Goal: Task Accomplishment & Management: Manage account settings

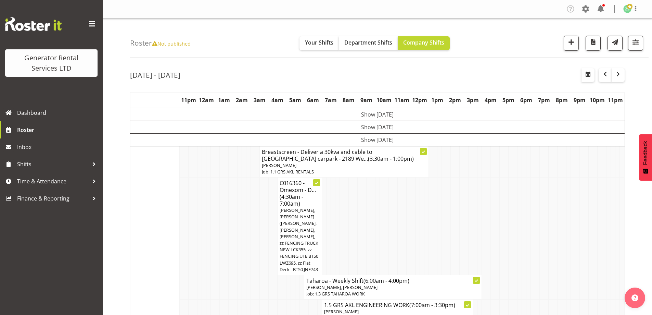
scroll to position [1049, 0]
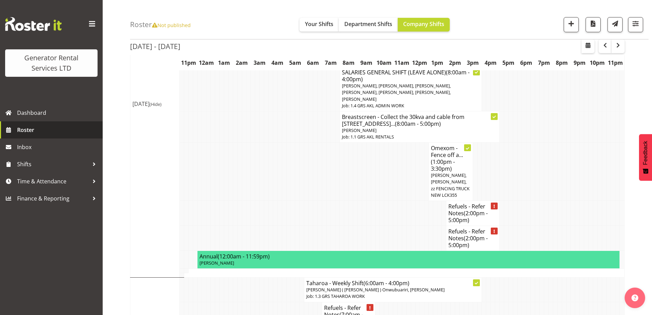
click at [41, 134] on span "Roster" at bounding box center [58, 130] width 82 height 10
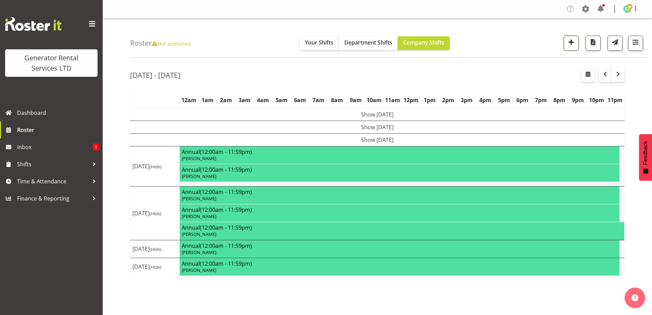
click at [571, 44] on span "button" at bounding box center [571, 42] width 9 height 9
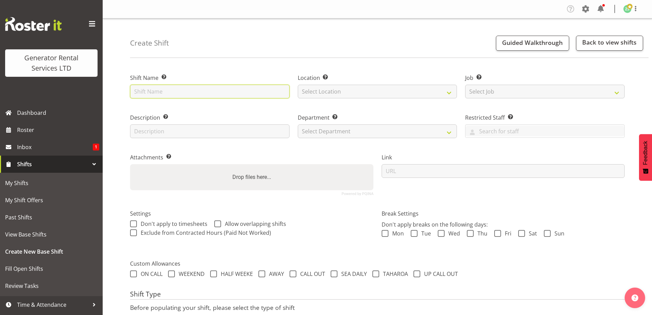
click at [252, 95] on input "text" at bounding box center [209, 92] width 159 height 14
type input "North run checks"
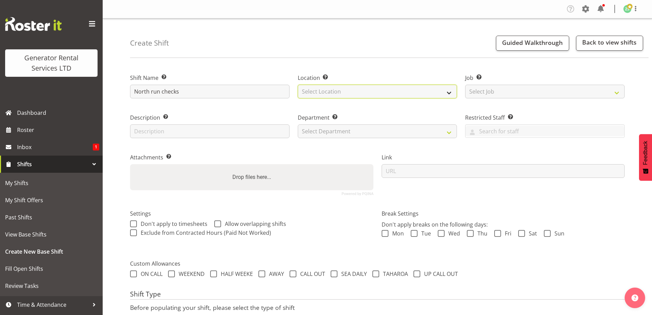
click at [355, 95] on select "Select Location GRS Auckland" at bounding box center [377, 92] width 159 height 14
select select "28"
click at [298, 85] on select "Select Location GRS Auckland" at bounding box center [377, 92] width 159 height 14
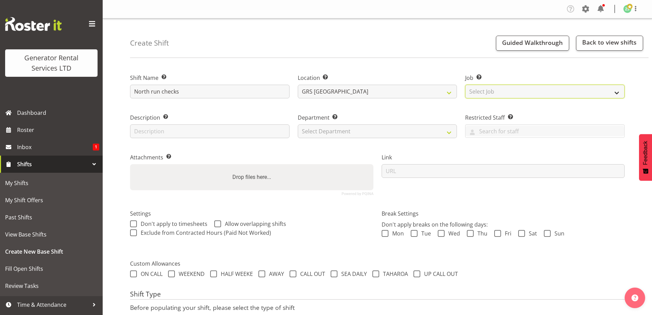
click at [503, 95] on select "Select Job Create new job 1.1 GRS AKL RENTALS 1.1 GRS AKL RENTALS AC 1.1 GRS AK…" at bounding box center [544, 92] width 159 height 14
select select "9"
click at [465, 85] on select "Select Job Create new job 1.1 GRS AKL RENTALS 1.1 GRS AKL RENTALS AC 1.1 GRS AK…" at bounding box center [544, 92] width 159 height 14
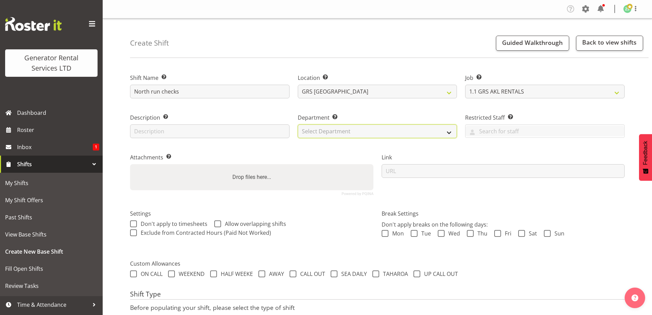
click at [418, 135] on select "Select Department GRS ADMIN AKL GRS HIRE AKL GRS HIRE TGA GRS HIRE HST GRS ENGI…" at bounding box center [377, 131] width 159 height 14
select select "20"
click at [298, 124] on select "Select Department GRS ADMIN AKL GRS HIRE AKL GRS HIRE TGA GRS HIRE HST GRS ENGI…" at bounding box center [377, 131] width 159 height 14
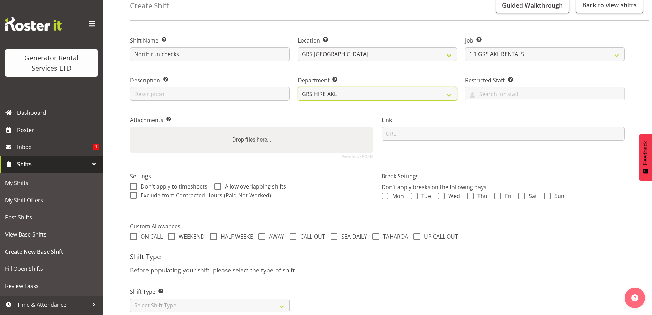
scroll to position [56, 0]
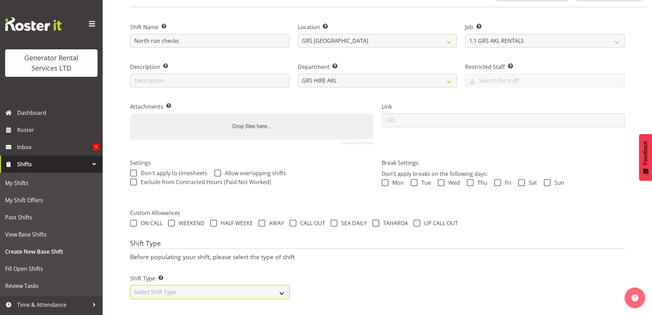
click at [178, 285] on select "Select Shift Type One Off Shift Recurring Shift Rotating Shift" at bounding box center [209, 292] width 159 height 14
select select "one_off"
click at [130, 285] on select "Select Shift Type One Off Shift Recurring Shift Rotating Shift" at bounding box center [209, 292] width 159 height 14
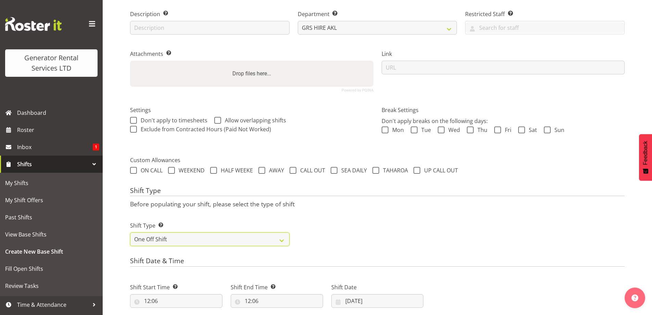
scroll to position [227, 0]
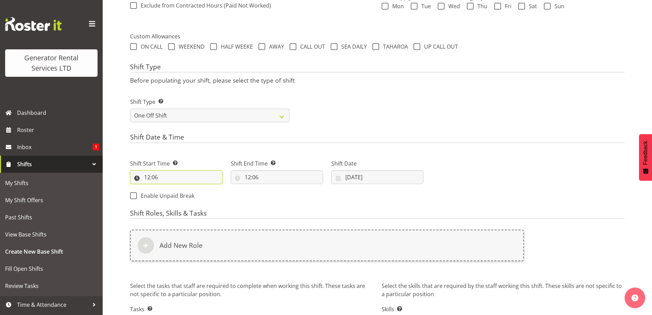
click at [186, 178] on input "12:06" at bounding box center [176, 177] width 92 height 14
click at [179, 196] on select "00 01 02 03 04 05 06 07 08 09 10 11 12 13 14 15 16 17 18 19 20 21 22 23" at bounding box center [176, 195] width 15 height 14
select select "7"
click at [169, 188] on select "00 01 02 03 04 05 06 07 08 09 10 11 12 13 14 15 16 17 18 19 20 21 22 23" at bounding box center [176, 195] width 15 height 14
type input "07:06"
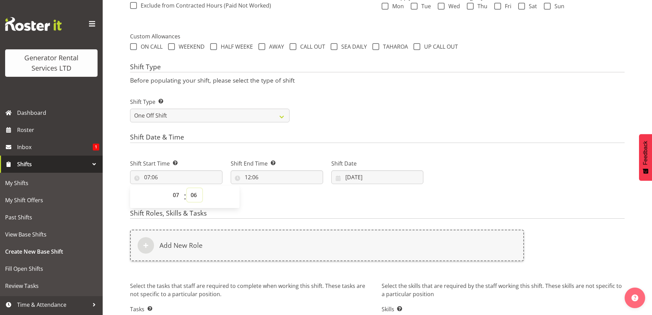
drag, startPoint x: 193, startPoint y: 192, endPoint x: 194, endPoint y: 188, distance: 4.0
click at [193, 192] on select "00 01 02 03 04 05 06 07 08 09 10 11 12 13 14 15 16 17 18 19 20 21 22 23 24 25 2…" at bounding box center [194, 195] width 15 height 14
select select "0"
click at [187, 188] on select "00 01 02 03 04 05 06 07 08 09 10 11 12 13 14 15 16 17 18 19 20 21 22 23 24 25 2…" at bounding box center [194, 195] width 15 height 14
type input "07:00"
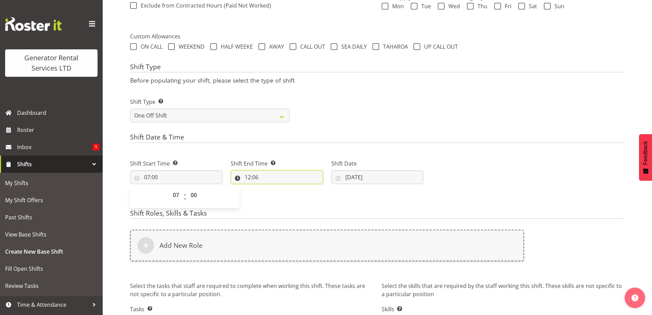
click at [293, 176] on input "12:06" at bounding box center [277, 177] width 92 height 14
click at [274, 196] on select "00 01 02 03 04 05 06 07 08 09 10 11 12 13 14 15 16 17 18 19 20 21 22 23" at bounding box center [277, 195] width 15 height 14
select select "15"
click at [270, 188] on select "00 01 02 03 04 05 06 07 08 09 10 11 12 13 14 15 16 17 18 19 20 21 22 23" at bounding box center [277, 195] width 15 height 14
type input "15:06"
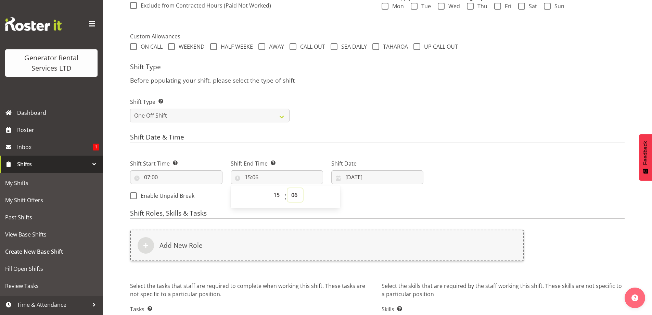
click at [298, 195] on select "00 01 02 03 04 05 06 07 08 09 10 11 12 13 14 15 16 17 18 19 20 21 22 23 24 25 2…" at bounding box center [294, 195] width 15 height 14
select select "30"
click at [287, 188] on select "00 01 02 03 04 05 06 07 08 09 10 11 12 13 14 15 16 17 18 19 20 21 22 23 24 25 2…" at bounding box center [294, 195] width 15 height 14
type input "15:30"
click at [371, 180] on input "09/10/2025" at bounding box center [377, 177] width 92 height 14
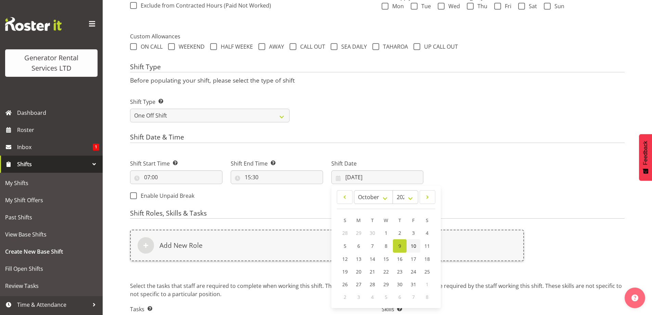
click at [418, 247] on link "10" at bounding box center [414, 245] width 14 height 13
type input "10/10/2025"
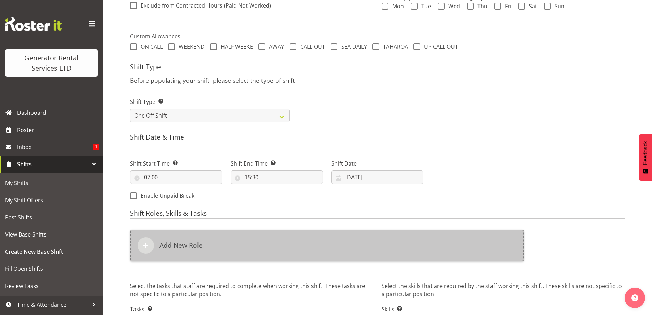
click at [369, 238] on div "Add New Role" at bounding box center [327, 244] width 394 height 31
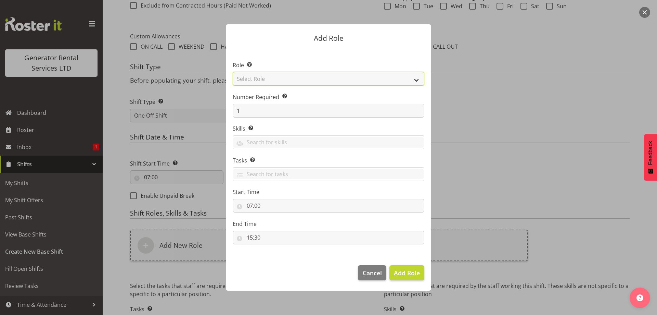
drag, startPoint x: 278, startPoint y: 80, endPoint x: 276, endPoint y: 85, distance: 5.0
click at [277, 82] on select "Select Role Account Manager Electrician Engineering GM HSEQ manager MECH Mechan…" at bounding box center [329, 79] width 192 height 14
select select "24"
click at [233, 72] on select "Select Role Account Manager Electrician Engineering GM HSEQ manager MECH Mechan…" at bounding box center [329, 79] width 192 height 14
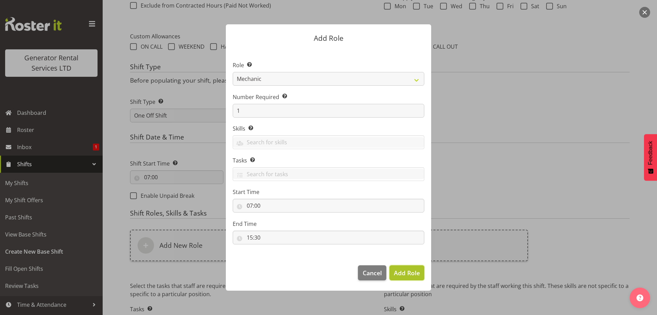
click at [402, 275] on span "Add Role" at bounding box center [407, 272] width 26 height 8
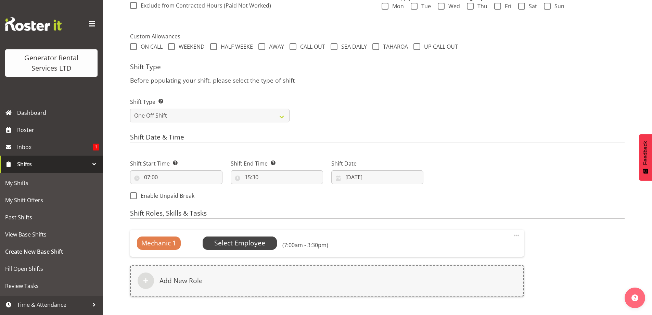
click at [264, 244] on span "Select Employee" at bounding box center [239, 243] width 51 height 10
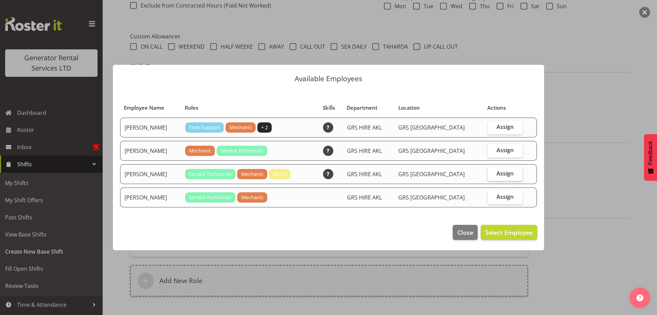
click at [513, 174] on label "Assign" at bounding box center [505, 174] width 35 height 14
click at [492, 174] on input "Assign" at bounding box center [490, 173] width 4 height 4
checkbox input "true"
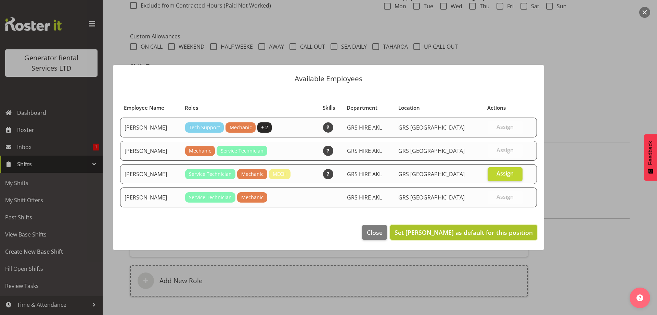
click at [515, 231] on span "Set Mike Chalmers as default for this position" at bounding box center [464, 232] width 138 height 8
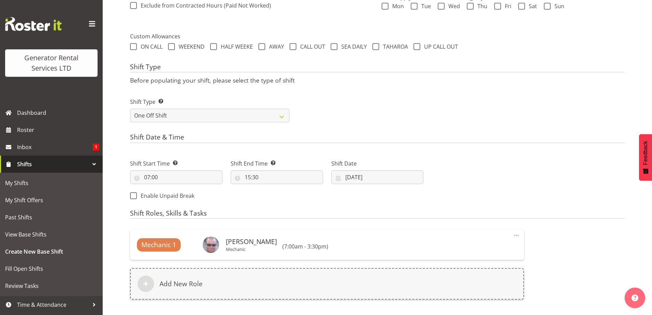
scroll to position [314, 0]
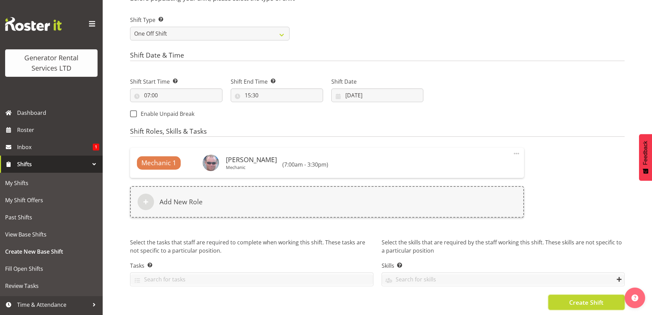
click at [562, 294] on button "Create Shift" at bounding box center [586, 301] width 76 height 15
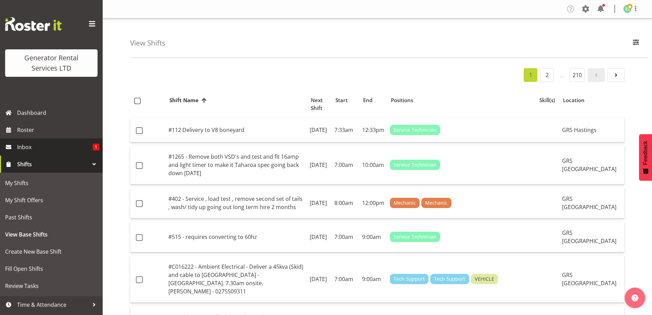
click at [44, 148] on span "Inbox" at bounding box center [55, 147] width 76 height 10
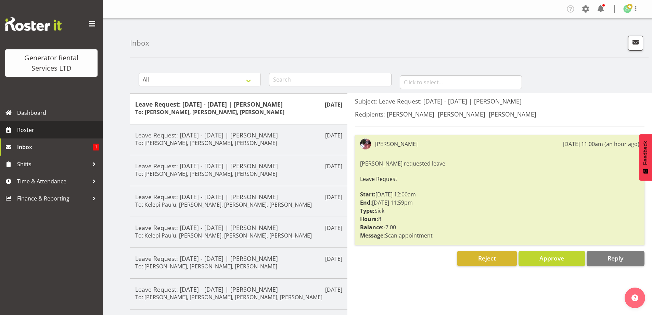
click at [50, 123] on link "Roster" at bounding box center [51, 129] width 103 height 17
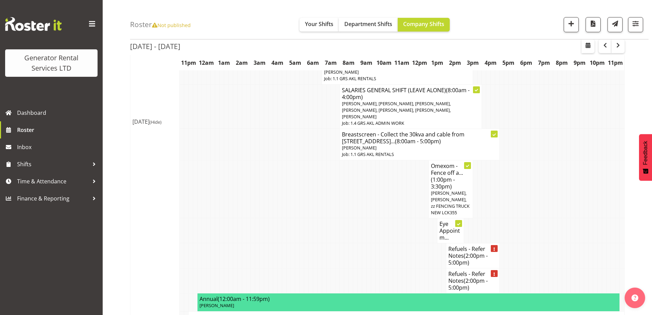
scroll to position [1061, 0]
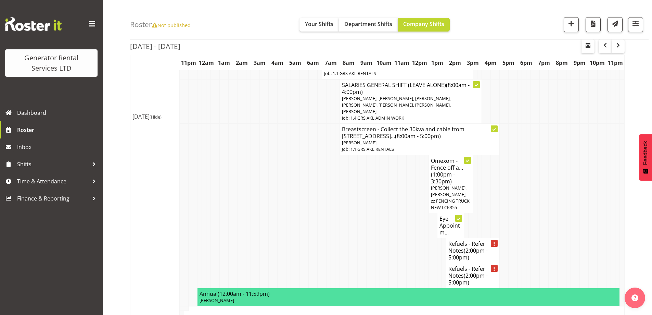
click at [223, 213] on td at bounding box center [222, 225] width 4 height 25
click at [365, 263] on td at bounding box center [364, 275] width 4 height 25
click at [367, 263] on td at bounding box center [368, 275] width 4 height 25
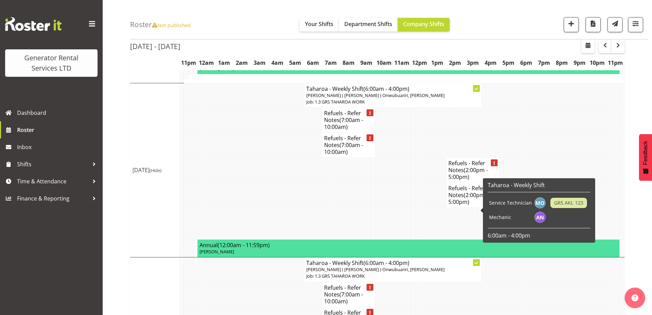
scroll to position [1301, 0]
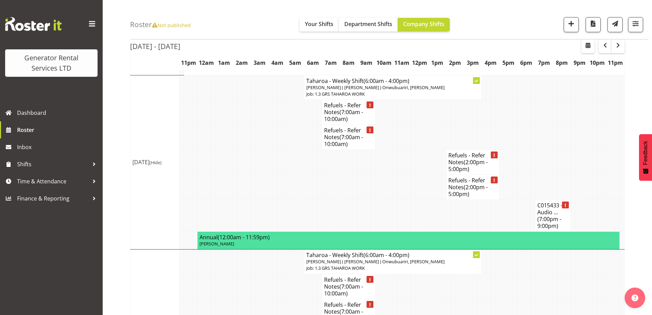
click at [253, 298] on td at bounding box center [253, 310] width 4 height 25
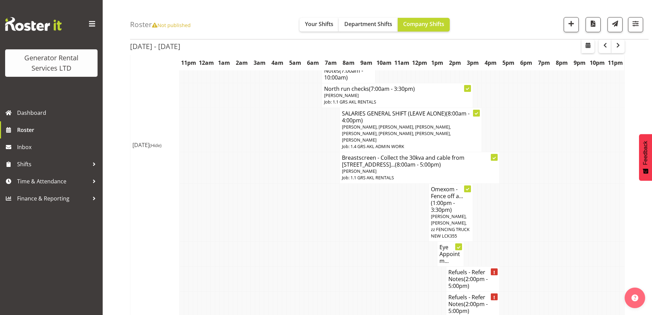
scroll to position [1027, 0]
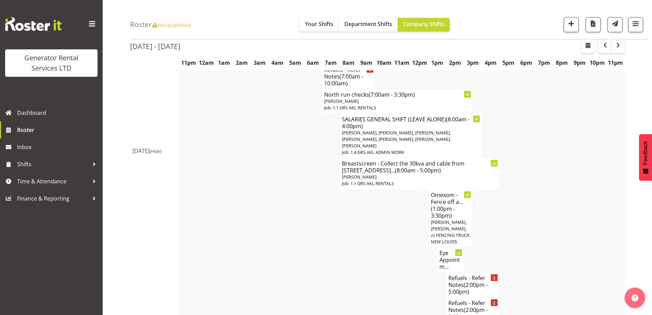
click at [289, 297] on td at bounding box center [288, 309] width 4 height 25
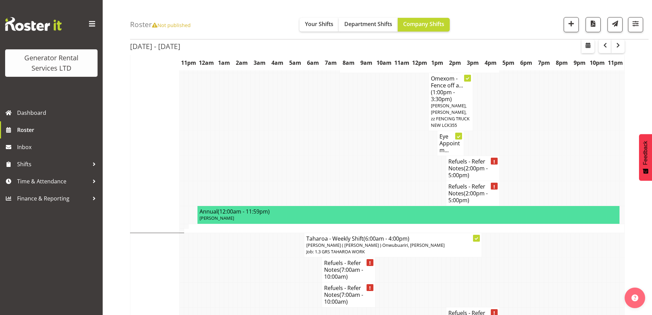
scroll to position [1266, 0]
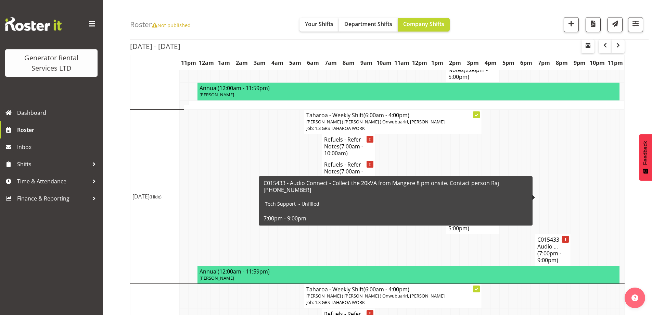
click at [555, 236] on h4 "C015433 - Audio ... (7:00pm - 9:00pm)" at bounding box center [552, 249] width 31 height 27
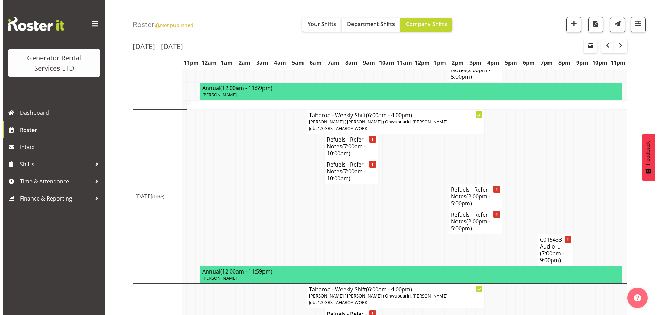
scroll to position [1259, 0]
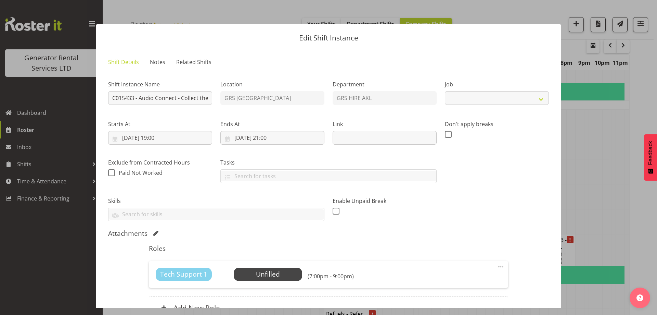
select select "7504"
click at [290, 271] on span "Select Employee" at bounding box center [267, 274] width 51 height 10
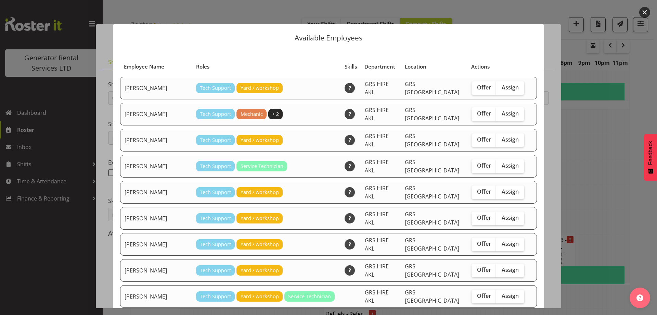
click at [581, 138] on div at bounding box center [328, 157] width 657 height 315
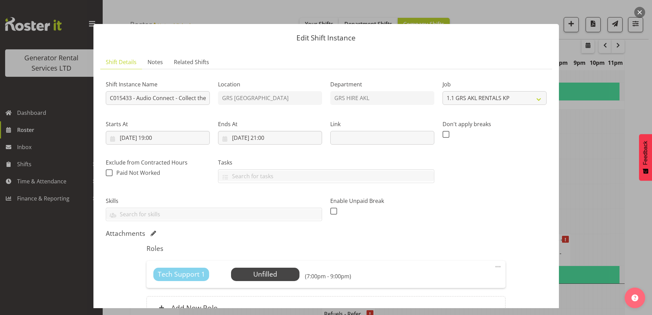
scroll to position [72, 0]
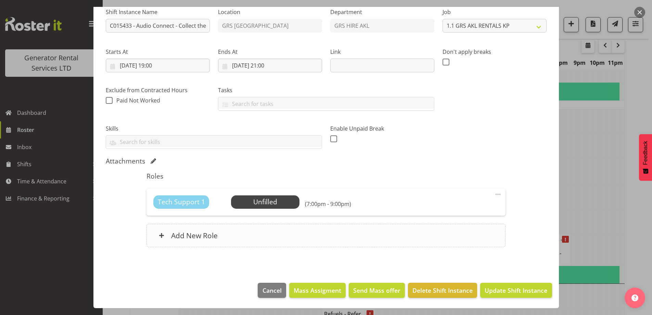
click at [325, 235] on div "Add New Role" at bounding box center [325, 234] width 359 height 23
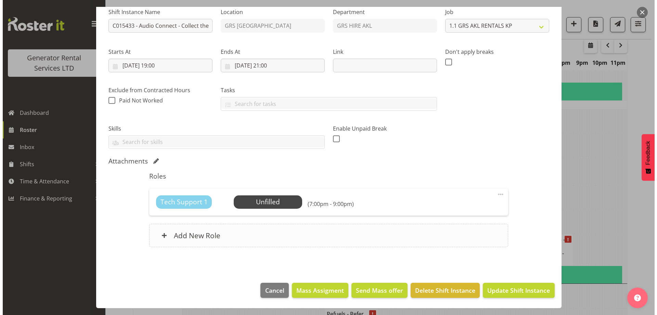
scroll to position [1259, 0]
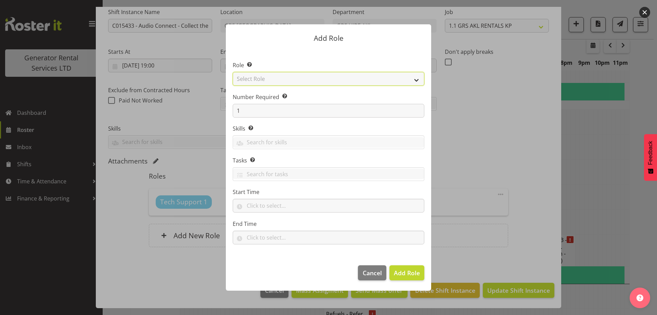
click at [266, 80] on select "Select Role Account Manager Electrician Engineering GM HSEQ manager MECH Mechan…" at bounding box center [329, 79] width 192 height 14
select select "21"
click at [233, 72] on select "Select Role Account Manager Electrician Engineering GM HSEQ manager MECH Mechan…" at bounding box center [329, 79] width 192 height 14
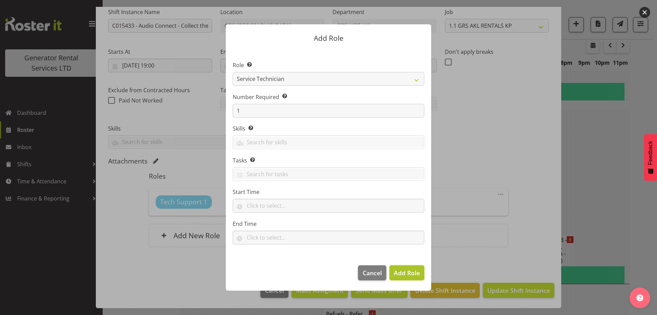
click at [403, 270] on span "Add Role" at bounding box center [407, 272] width 26 height 8
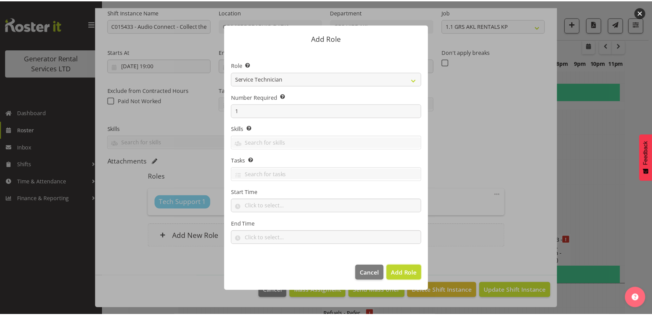
scroll to position [1266, 0]
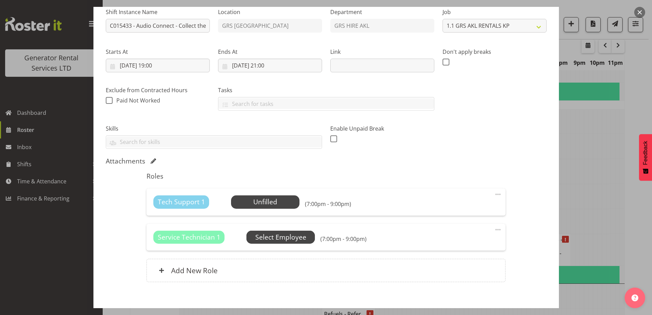
click at [291, 238] on span "Select Employee" at bounding box center [280, 237] width 51 height 10
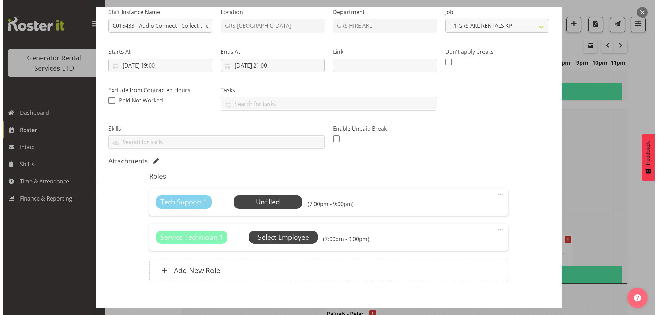
scroll to position [1259, 0]
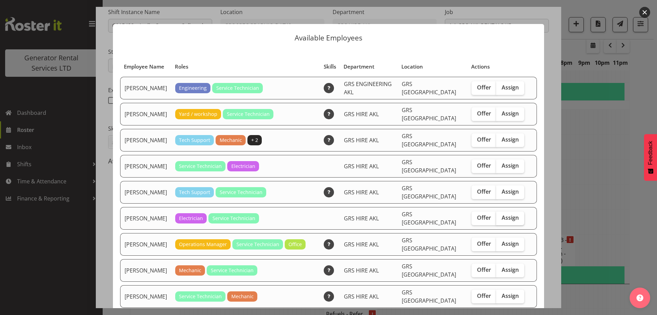
click at [506, 214] on span "Assign" at bounding box center [510, 217] width 17 height 7
click at [501, 215] on input "Assign" at bounding box center [498, 217] width 4 height 4
checkbox input "true"
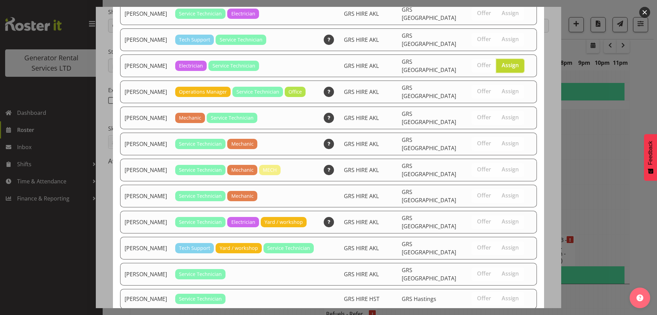
scroll to position [204, 0]
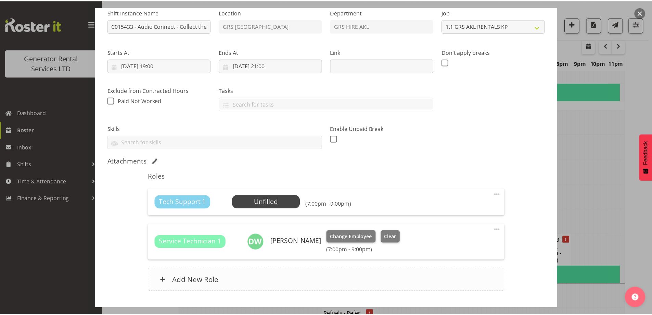
scroll to position [1266, 0]
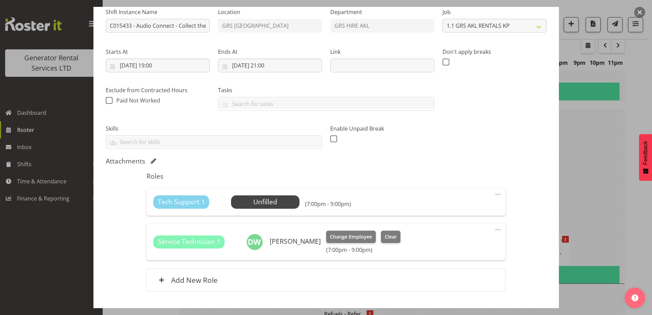
click at [494, 193] on span at bounding box center [498, 194] width 8 height 8
click at [457, 233] on link "Delete" at bounding box center [469, 234] width 66 height 12
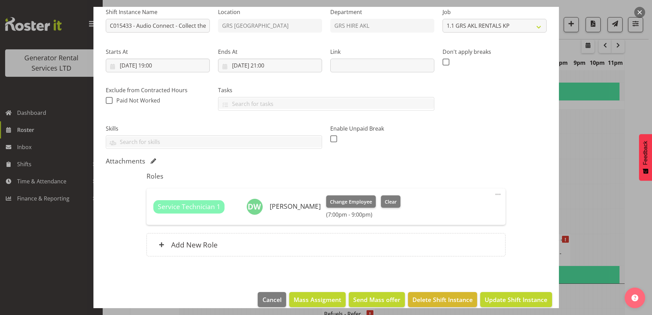
scroll to position [81, 0]
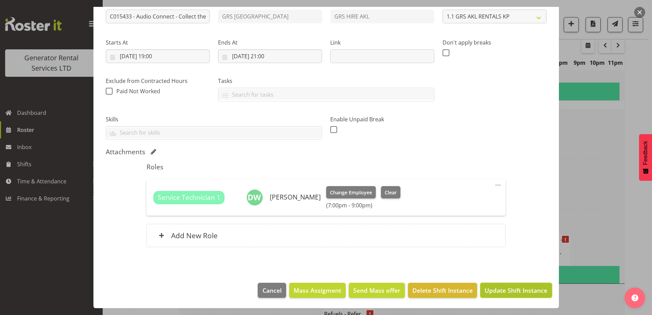
click at [500, 291] on span "Update Shift Instance" at bounding box center [516, 289] width 63 height 9
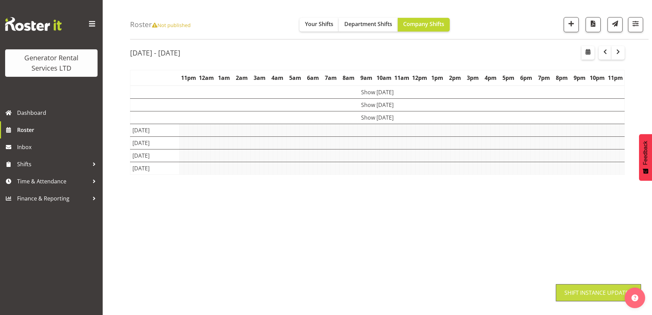
scroll to position [22, 0]
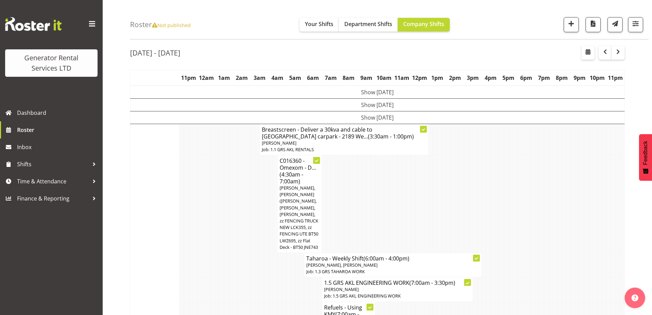
click at [256, 257] on td at bounding box center [257, 264] width 4 height 24
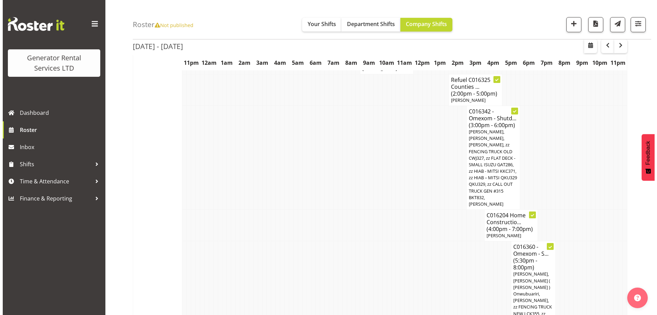
scroll to position [638, 0]
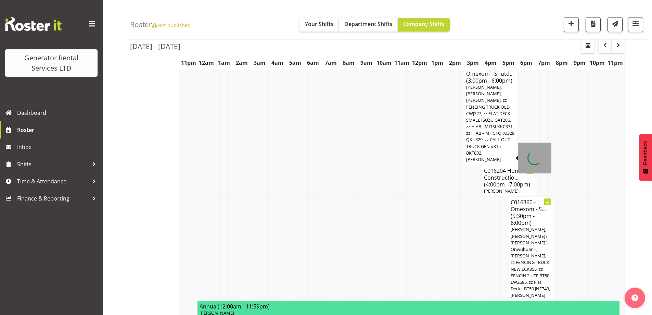
click at [504, 180] on span "(4:00pm - 7:00pm)" at bounding box center [507, 184] width 46 height 8
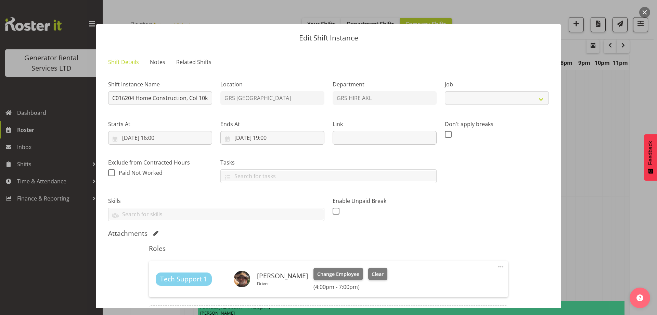
select select "9"
click at [379, 272] on button "Clear" at bounding box center [378, 273] width 20 height 12
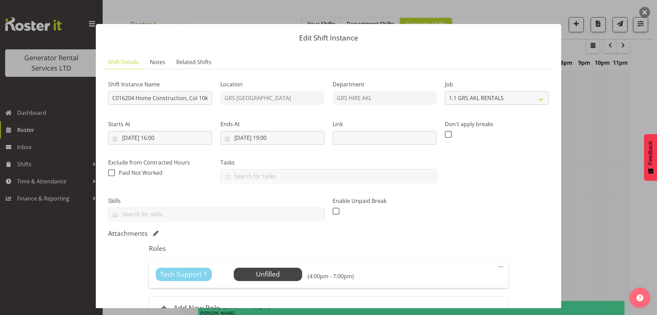
scroll to position [72, 0]
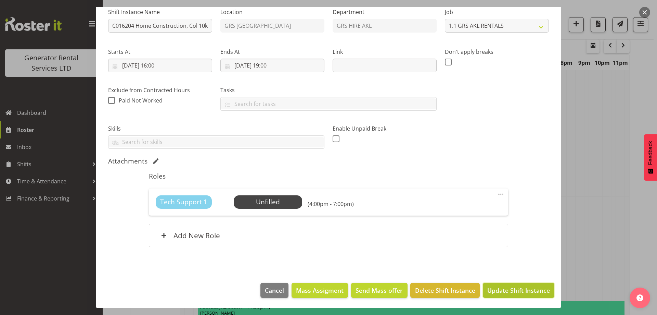
click at [520, 292] on span "Update Shift Instance" at bounding box center [518, 289] width 63 height 9
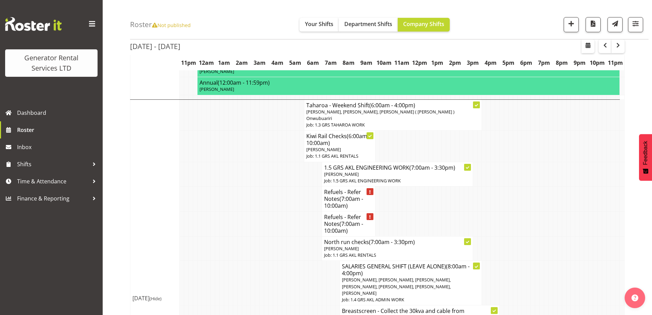
scroll to position [857, 0]
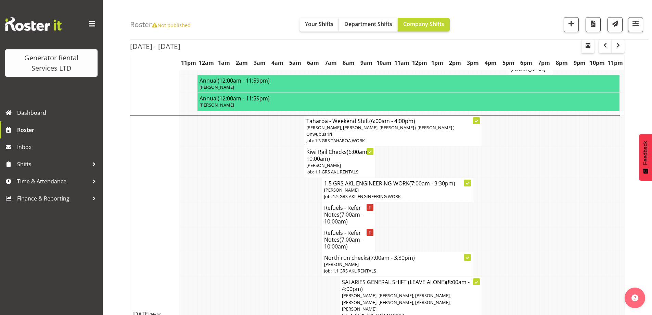
click at [260, 276] on td at bounding box center [262, 298] width 4 height 44
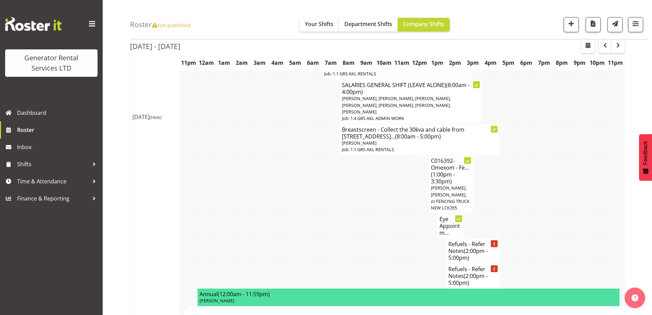
scroll to position [1097, 0]
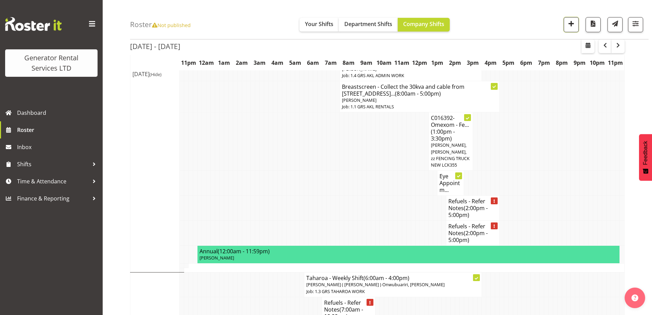
click at [568, 29] on button "button" at bounding box center [571, 24] width 15 height 15
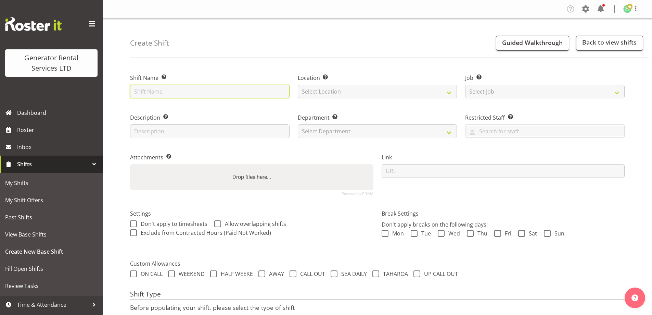
click at [198, 90] on input "text" at bounding box center [209, 92] width 159 height 14
type input "E"
drag, startPoint x: 213, startPoint y: 92, endPoint x: 177, endPoint y: 90, distance: 36.3
click at [177, 90] on input "Qube Logistics - weekly checks" at bounding box center [209, 92] width 159 height 14
type input "Qube Logistics - Ecert units at Savil Drive, Otahuhu"
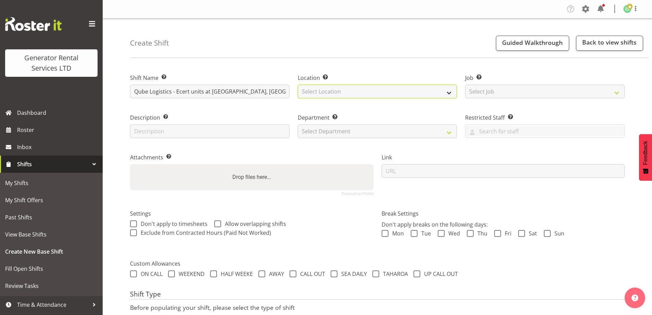
click at [366, 95] on select "Select Location GRS Auckland" at bounding box center [377, 92] width 159 height 14
select select "28"
click at [298, 85] on select "Select Location GRS Auckland" at bounding box center [377, 92] width 159 height 14
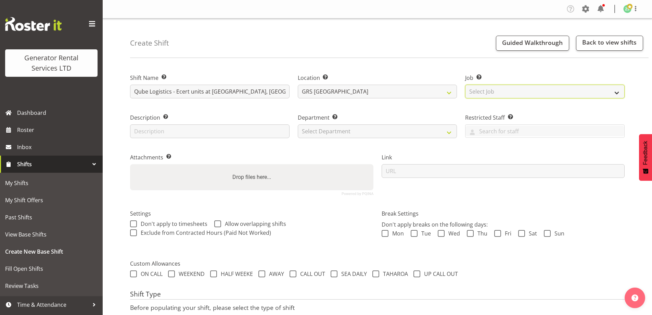
click at [529, 91] on select "Select Job Create new job 1.1 GRS AKL RENTALS 1.1 GRS AKL RENTALS AC 1.1 GRS AK…" at bounding box center [544, 92] width 159 height 14
select select "9"
click at [465, 85] on select "Select Job Create new job 1.1 GRS AKL RENTALS 1.1 GRS AKL RENTALS AC 1.1 GRS AK…" at bounding box center [544, 92] width 159 height 14
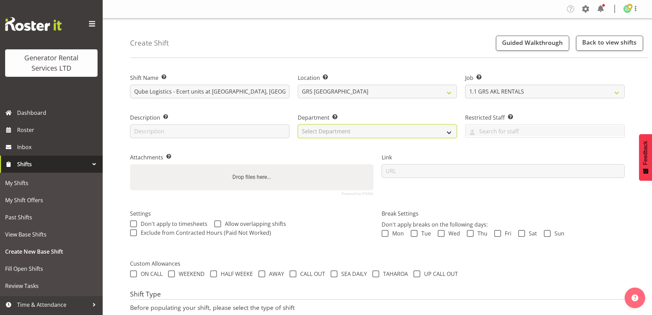
click at [396, 127] on select "Select Department GRS ADMIN AKL GRS HIRE AKL GRS HIRE TGA GRS HIRE HST GRS ENGI…" at bounding box center [377, 131] width 159 height 14
select select "20"
click at [298, 124] on select "Select Department GRS ADMIN AKL GRS HIRE AKL GRS HIRE TGA GRS HIRE HST GRS ENGI…" at bounding box center [377, 131] width 159 height 14
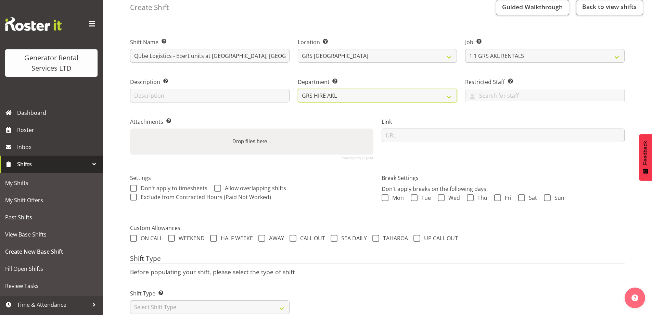
scroll to position [56, 0]
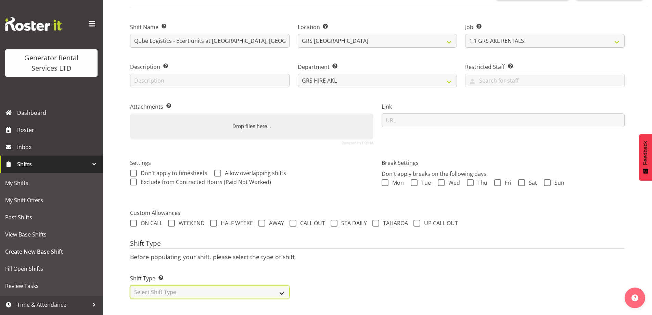
click at [235, 285] on select "Select Shift Type One Off Shift Recurring Shift Rotating Shift" at bounding box center [209, 292] width 159 height 14
select select "one_off"
click at [130, 285] on select "Select Shift Type One Off Shift Recurring Shift Rotating Shift" at bounding box center [209, 292] width 159 height 14
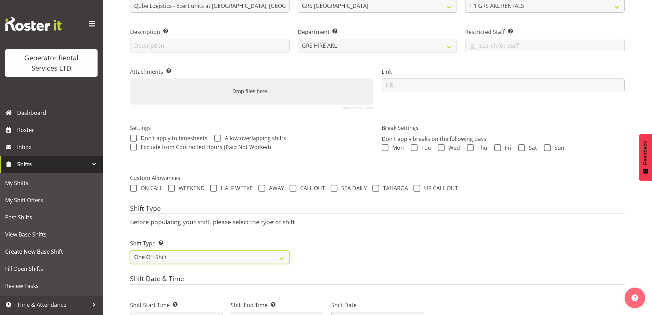
scroll to position [124, 0]
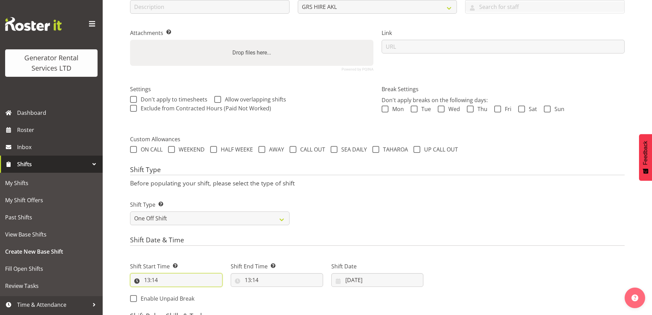
click at [163, 281] on input "13:14" at bounding box center [176, 280] width 92 height 14
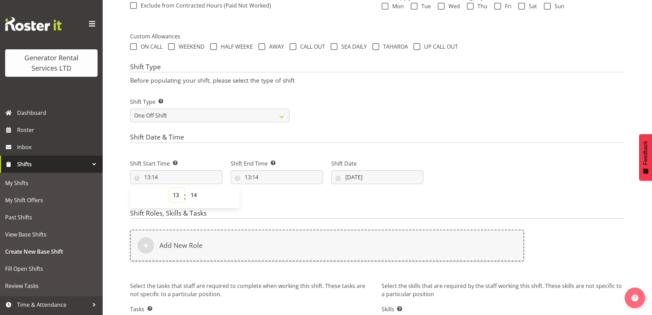
click at [179, 196] on select "00 01 02 03 04 05 06 07 08 09 10 11 12 13 14 15 16 17 18 19 20 21 22 23" at bounding box center [176, 195] width 15 height 14
select select "6"
click at [169, 188] on select "00 01 02 03 04 05 06 07 08 09 10 11 12 13 14 15 16 17 18 19 20 21 22 23" at bounding box center [176, 195] width 15 height 14
type input "06:14"
click at [195, 193] on select "00 01 02 03 04 05 06 07 08 09 10 11 12 13 14 15 16 17 18 19 20 21 22 23 24 25 2…" at bounding box center [194, 195] width 15 height 14
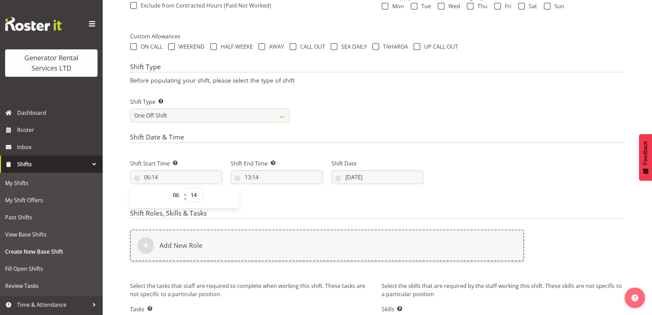
select select "30"
click at [187, 188] on select "00 01 02 03 04 05 06 07 08 09 10 11 12 13 14 15 16 17 18 19 20 21 22 23 24 25 2…" at bounding box center [194, 195] width 15 height 14
type input "06:30"
click at [273, 176] on input "13:14" at bounding box center [277, 177] width 92 height 14
click at [272, 190] on select "00 01 02 03 04 05 06 07 08 09 10 11 12 13 14 15 16 17 18 19 20 21 22 23" at bounding box center [277, 195] width 15 height 14
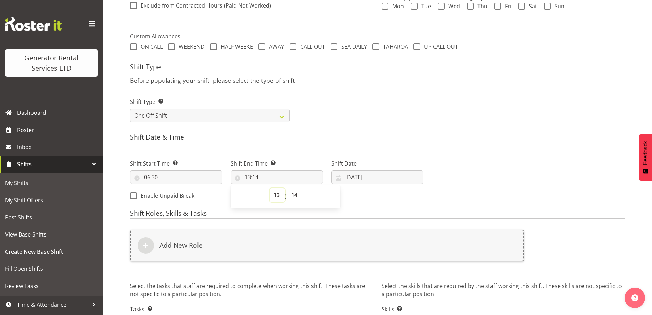
select select "9"
click at [270, 188] on select "00 01 02 03 04 05 06 07 08 09 10 11 12 13 14 15 16 17 18 19 20 21 22 23" at bounding box center [277, 195] width 15 height 14
type input "09:14"
click at [292, 191] on select "00 01 02 03 04 05 06 07 08 09 10 11 12 13 14 15 16 17 18 19 20 21 22 23 24 25 2…" at bounding box center [294, 195] width 15 height 14
select select "30"
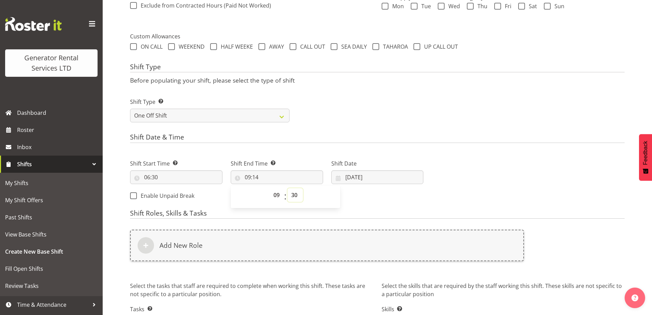
click at [287, 188] on select "00 01 02 03 04 05 06 07 08 09 10 11 12 13 14 15 16 17 18 19 20 21 22 23 24 25 2…" at bounding box center [294, 195] width 15 height 14
type input "09:30"
click at [377, 178] on input "09/10/2025" at bounding box center [377, 177] width 92 height 14
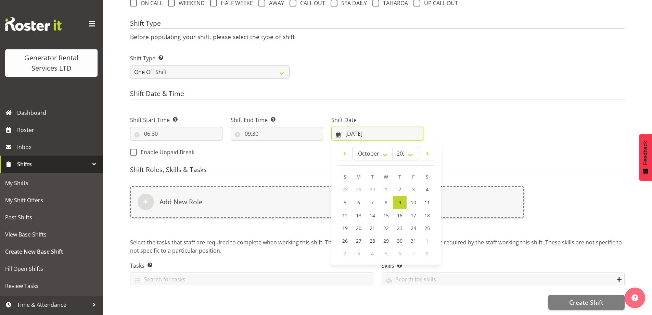
scroll to position [276, 0]
click at [413, 195] on link "10" at bounding box center [414, 201] width 14 height 13
type input "10/10/2025"
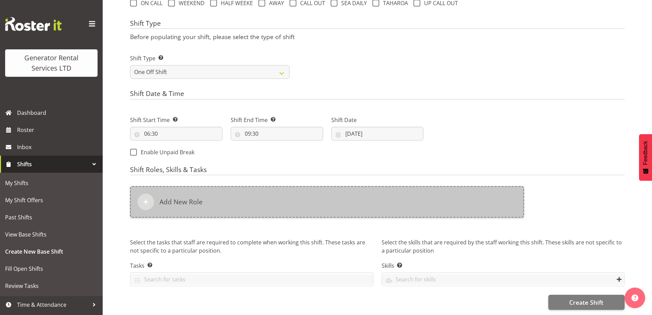
click at [333, 191] on div "Add New Role" at bounding box center [327, 201] width 394 height 31
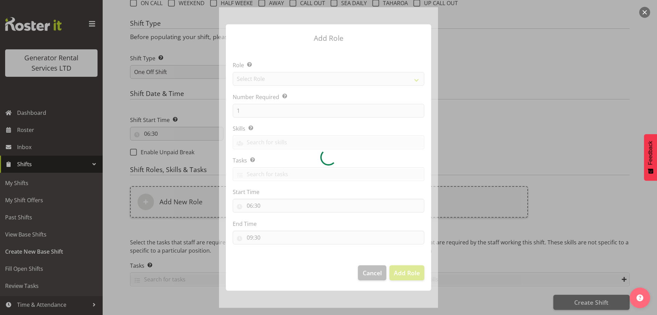
click at [308, 81] on div at bounding box center [328, 157] width 219 height 300
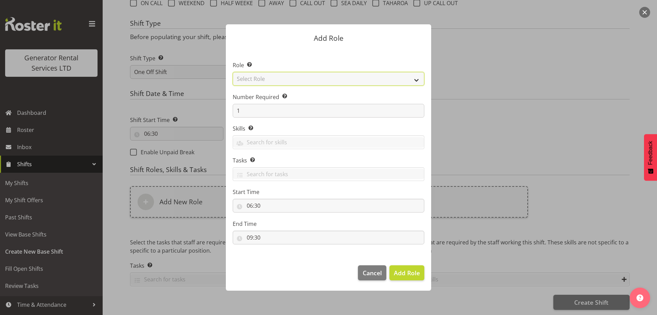
click at [309, 79] on select "Select Role Account Manager Electrician Engineering GM HSEQ manager MECH Mechan…" at bounding box center [329, 79] width 192 height 14
select select "21"
click at [233, 72] on select "Select Role Account Manager Electrician Engineering GM HSEQ manager MECH Mechan…" at bounding box center [329, 79] width 192 height 14
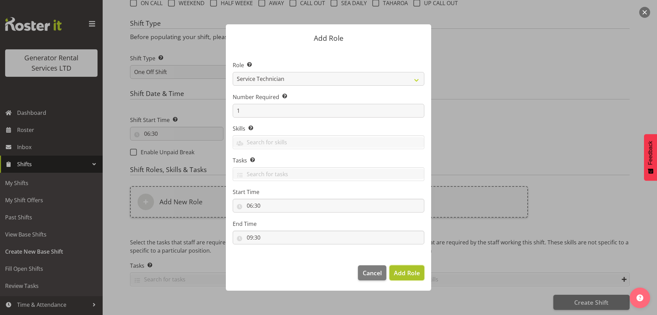
click at [408, 270] on span "Add Role" at bounding box center [407, 272] width 26 height 8
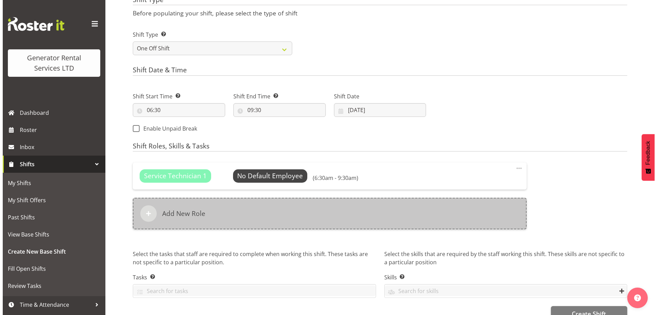
scroll to position [310, 0]
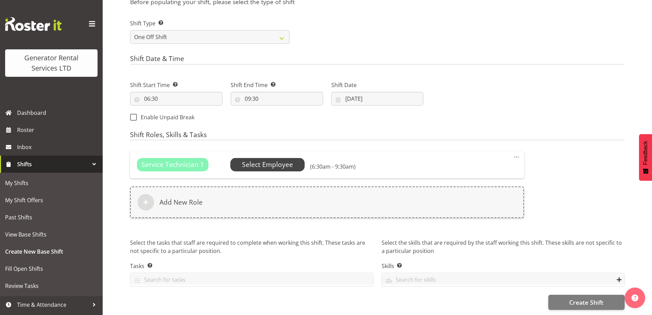
click at [291, 159] on span "Select Employee" at bounding box center [267, 164] width 51 height 10
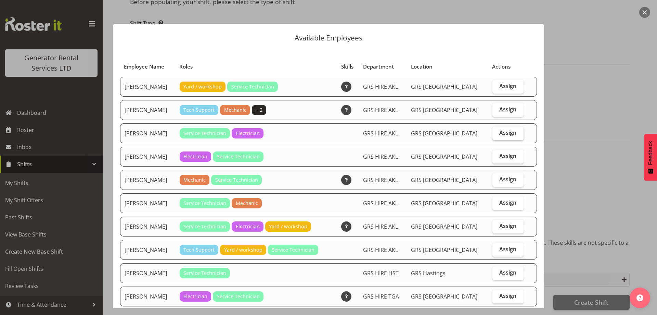
click at [499, 135] on span "Assign" at bounding box center [507, 132] width 17 height 7
click at [497, 135] on input "Assign" at bounding box center [495, 132] width 4 height 4
checkbox input "true"
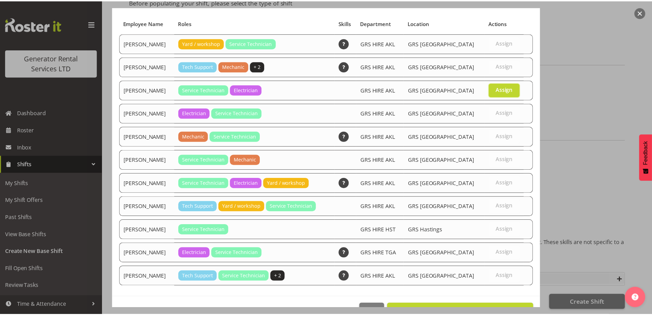
scroll to position [64, 0]
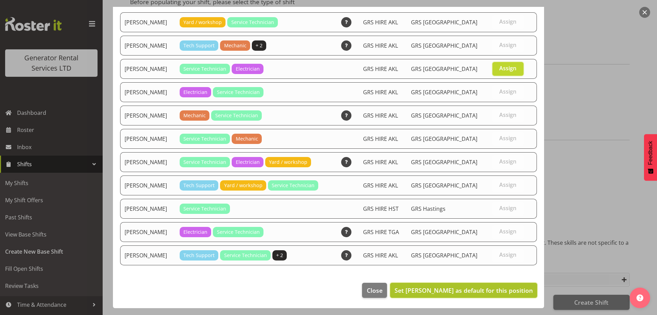
click at [502, 287] on span "Set Chris Fry as default for this position" at bounding box center [464, 290] width 138 height 8
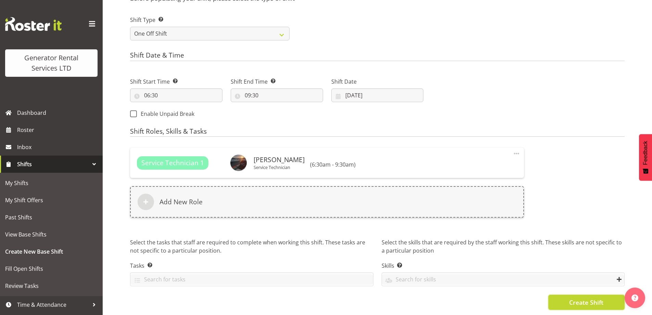
click at [576, 305] on button "Create Shift" at bounding box center [586, 301] width 76 height 15
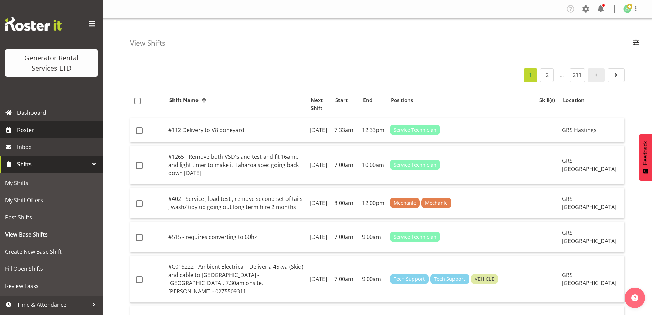
click at [22, 128] on span "Roster" at bounding box center [58, 130] width 82 height 10
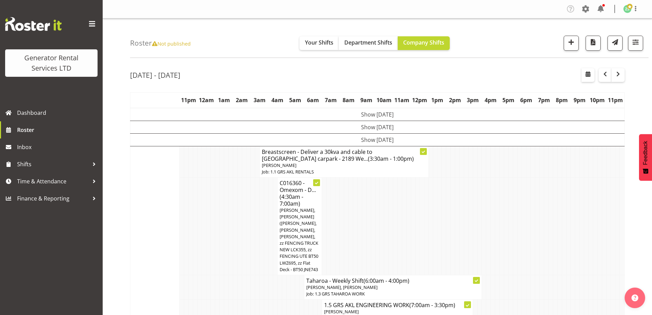
click at [445, 233] on tr "C016360 - Omexom - D... (4:30am - 7:00am) [PERSON_NAME], [PERSON_NAME] ([PERSON…" at bounding box center [377, 226] width 494 height 98
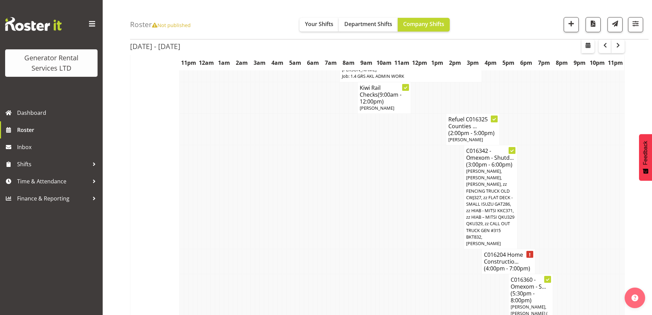
scroll to position [513, 0]
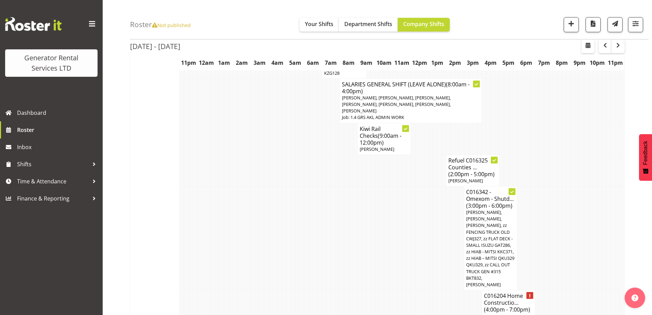
click at [253, 186] on td at bounding box center [253, 238] width 4 height 104
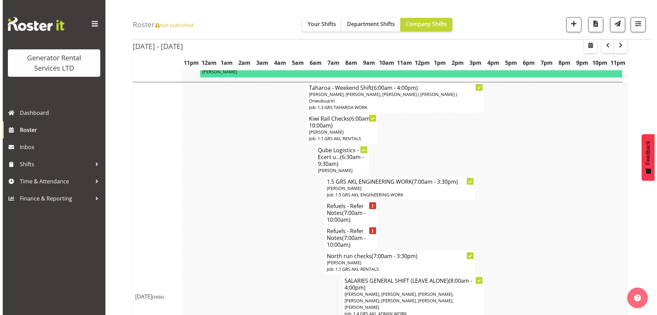
scroll to position [856, 0]
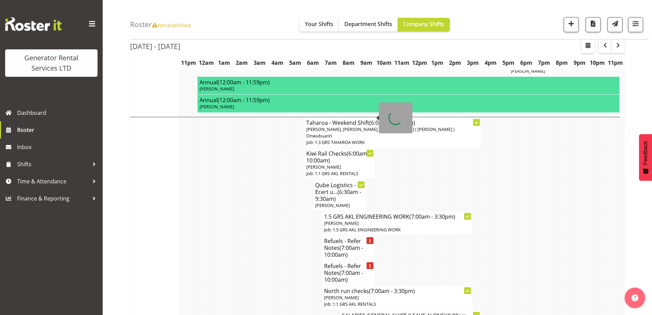
click at [321, 164] on span "[PERSON_NAME]" at bounding box center [323, 167] width 35 height 6
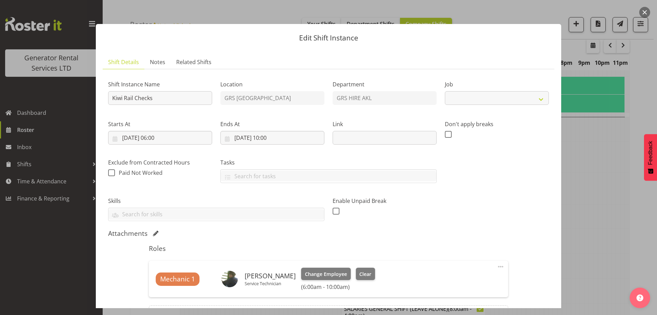
select select "9"
click at [195, 140] on input "[DATE] 06:00" at bounding box center [160, 138] width 104 height 14
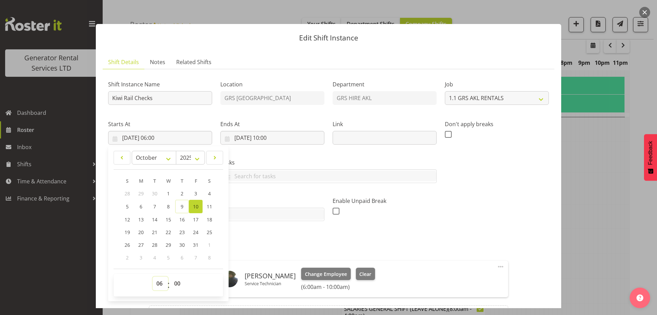
click at [158, 279] on select "00 01 02 03 04 05 06 07 08 09 10 11 12 13 14 15 16 17 18 19 20 21 22 23" at bounding box center [160, 283] width 15 height 14
select select "9"
click at [153, 276] on select "00 01 02 03 04 05 06 07 08 09 10 11 12 13 14 15 16 17 18 19 20 21 22 23" at bounding box center [160, 283] width 15 height 14
type input "[DATE] 09:00"
click at [297, 140] on input "[DATE] 10:00" at bounding box center [272, 138] width 104 height 14
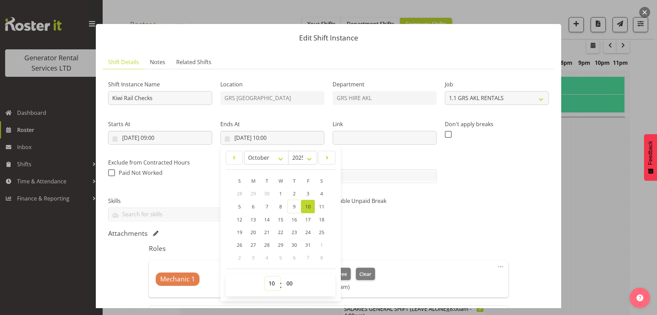
click at [270, 279] on select "00 01 02 03 04 05 06 07 08 09 10 11 12 13 14 15 16 17 18 19 20 21 22 23" at bounding box center [272, 283] width 15 height 14
select select "11"
click at [265, 276] on select "00 01 02 03 04 05 06 07 08 09 10 11 12 13 14 15 16 17 18 19 20 21 22 23" at bounding box center [272, 283] width 15 height 14
type input "[DATE] 11:00"
click at [430, 230] on div "Attachments" at bounding box center [328, 233] width 441 height 8
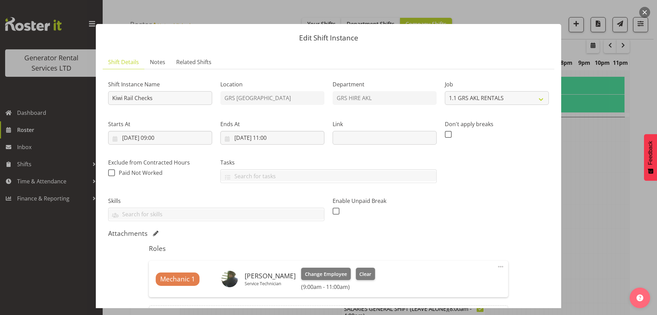
scroll to position [68, 0]
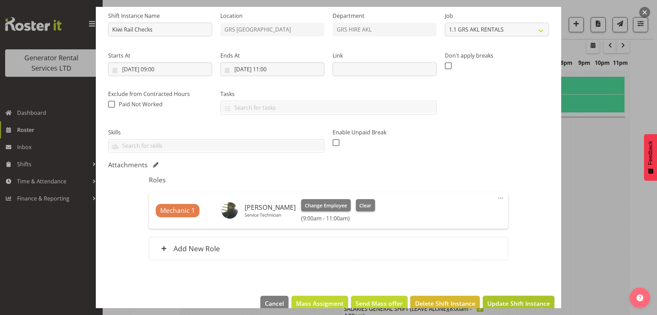
click at [521, 302] on span "Update Shift Instance" at bounding box center [518, 302] width 63 height 9
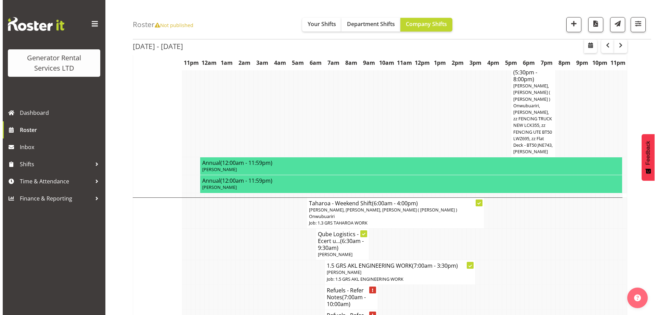
scroll to position [844, 0]
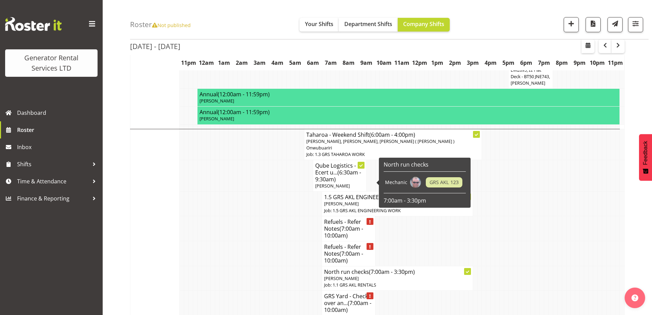
click at [349, 225] on span "(7:00am - 10:00am)" at bounding box center [343, 232] width 39 height 14
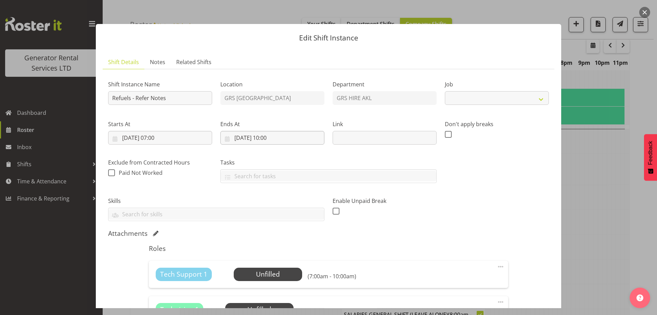
select select "9"
click at [305, 133] on input "[DATE] 10:00" at bounding box center [272, 138] width 104 height 14
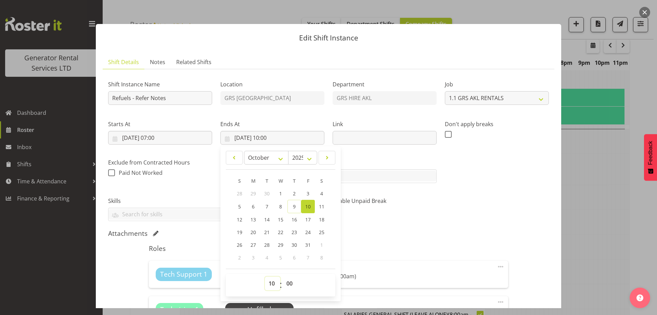
click at [266, 285] on select "00 01 02 03 04 05 06 07 08 09 10 11 12 13 14 15 16 17 18 19 20 21 22 23" at bounding box center [272, 283] width 15 height 14
select select "9"
click at [265, 276] on select "00 01 02 03 04 05 06 07 08 09 10 11 12 13 14 15 16 17 18 19 20 21 22 23" at bounding box center [272, 283] width 15 height 14
type input "[DATE] 09:00"
click at [402, 224] on div "Enable Unpaid Break" at bounding box center [385, 206] width 112 height 38
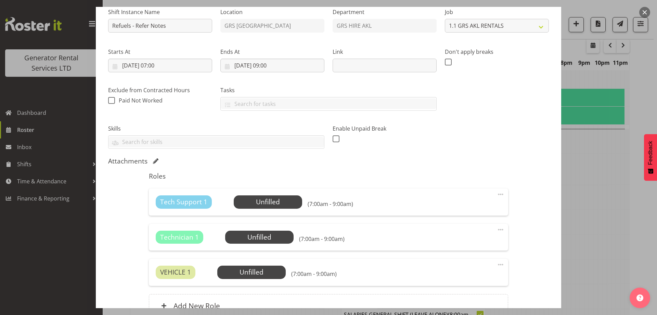
scroll to position [142, 0]
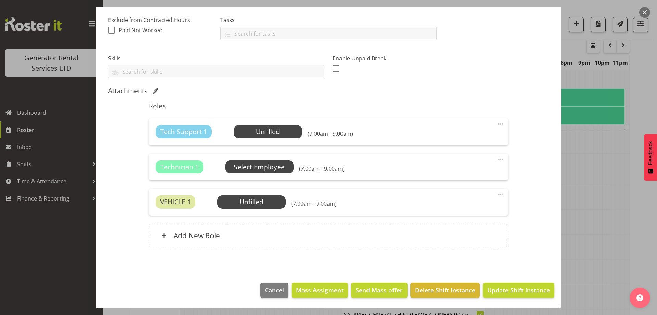
click at [290, 170] on span "Select Employee" at bounding box center [259, 166] width 68 height 13
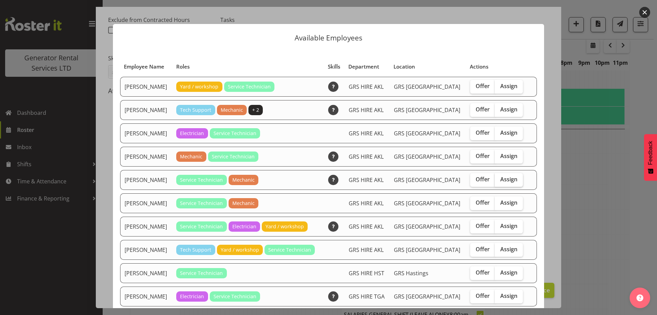
click at [500, 177] on span "Assign" at bounding box center [508, 179] width 17 height 7
click at [497, 177] on input "Assign" at bounding box center [497, 179] width 4 height 4
checkbox input "true"
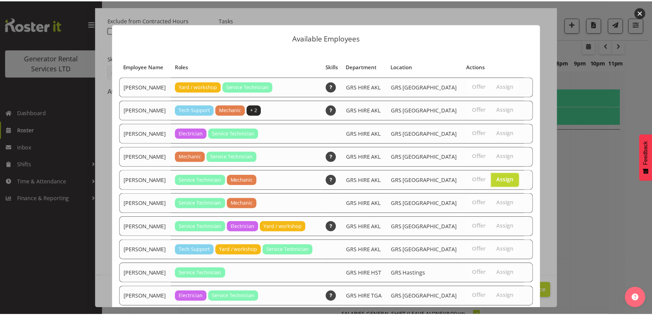
scroll to position [64, 0]
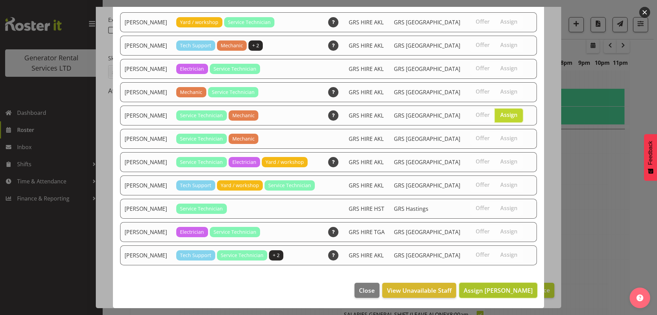
click at [494, 291] on span "Assign [PERSON_NAME]" at bounding box center [498, 290] width 69 height 8
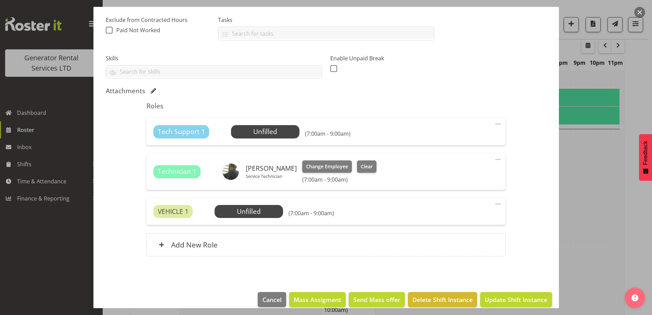
click at [497, 125] on span at bounding box center [498, 124] width 8 height 8
click at [457, 167] on link "Delete" at bounding box center [469, 163] width 66 height 12
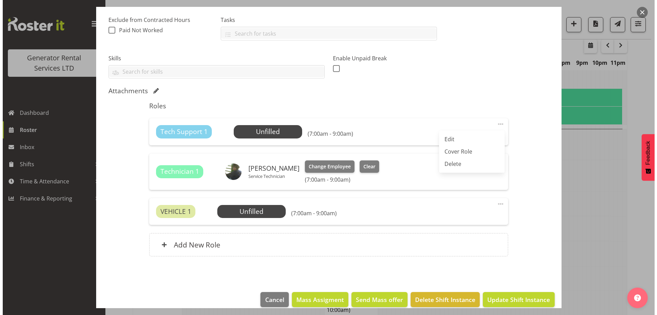
scroll to position [117, 0]
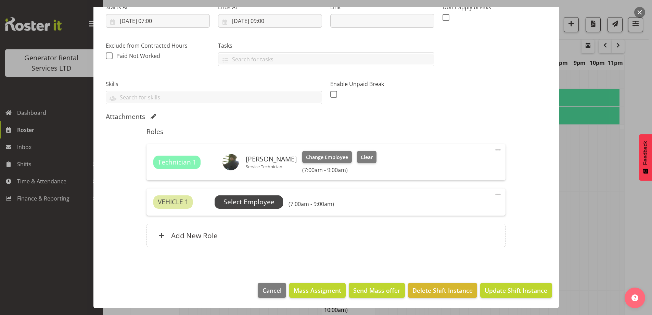
click at [262, 204] on span "Select Employee" at bounding box center [248, 202] width 51 height 10
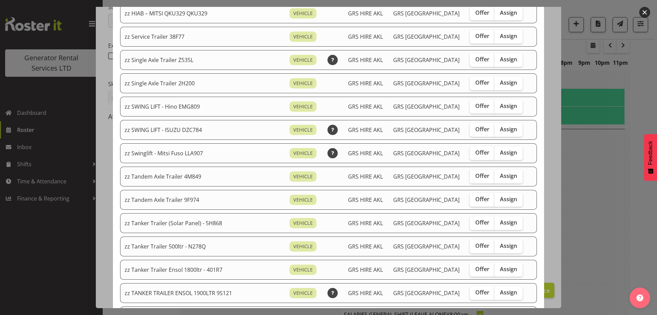
scroll to position [513, 0]
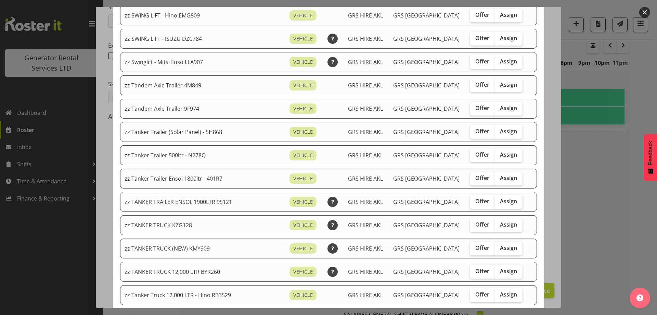
click at [500, 203] on span "Assign" at bounding box center [508, 200] width 17 height 7
click at [498, 203] on input "Assign" at bounding box center [497, 201] width 4 height 4
checkbox input "true"
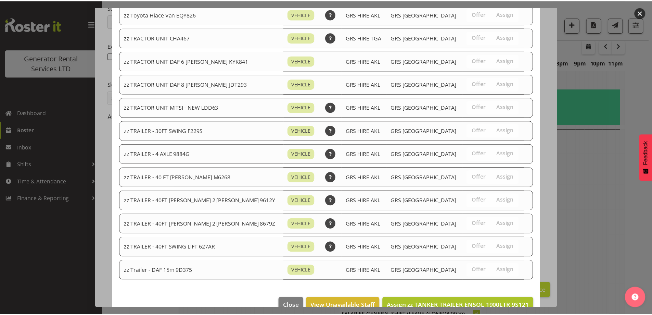
scroll to position [856, 0]
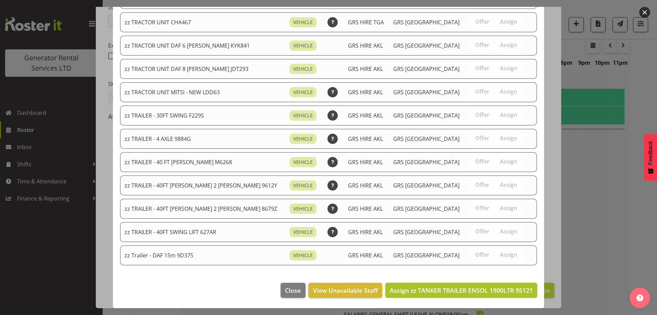
click at [494, 293] on span "Assign zz TANKER TRAILER ENSOL 1900LTR 9S121" at bounding box center [461, 290] width 143 height 8
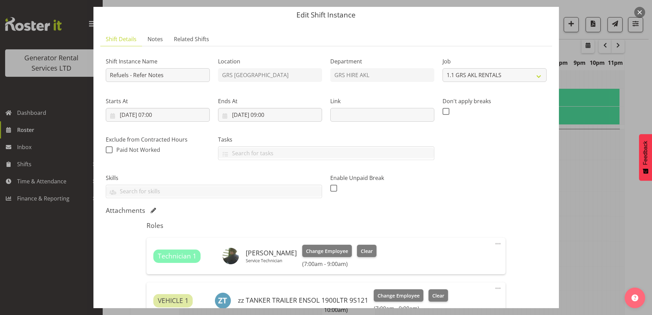
scroll to position [0, 0]
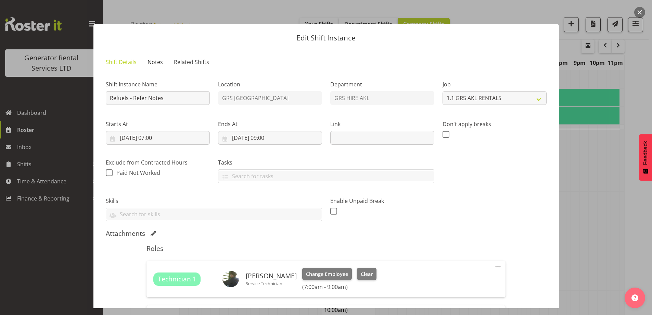
click at [162, 66] on span "Notes" at bounding box center [155, 62] width 15 height 8
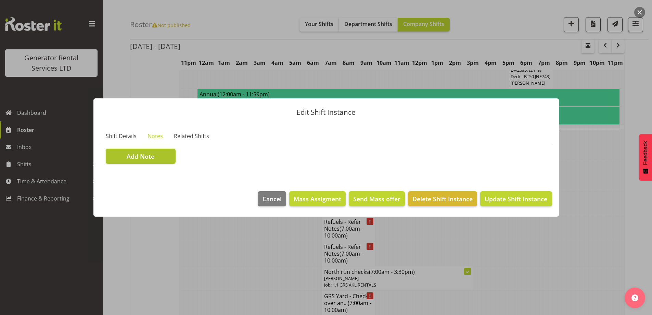
click at [151, 163] on button "Add Note" at bounding box center [141, 156] width 70 height 15
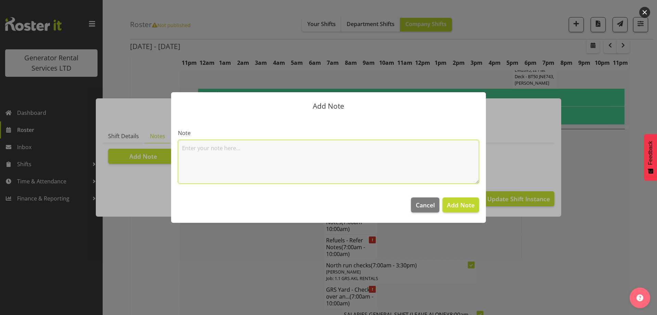
click at [216, 154] on textarea at bounding box center [328, 162] width 301 height 44
paste textarea "C016325 Counties Energy Gen 113 100kVA @ [STREET_ADDRESS][PERSON_NAME][PERSON_N…"
type textarea "C016325 Counties Energy Gen 113 100kVA @ [STREET_ADDRESS][PERSON_NAME][PERSON_N…"
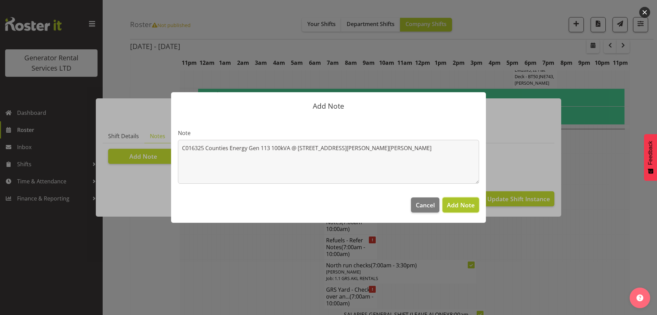
click at [471, 206] on span "Add Note" at bounding box center [461, 205] width 28 height 8
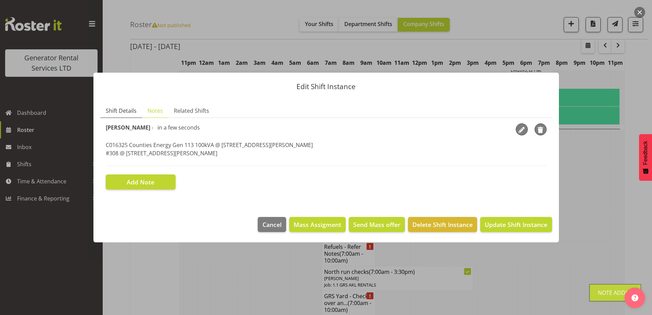
click at [129, 116] on link "Shift Details" at bounding box center [121, 111] width 42 height 14
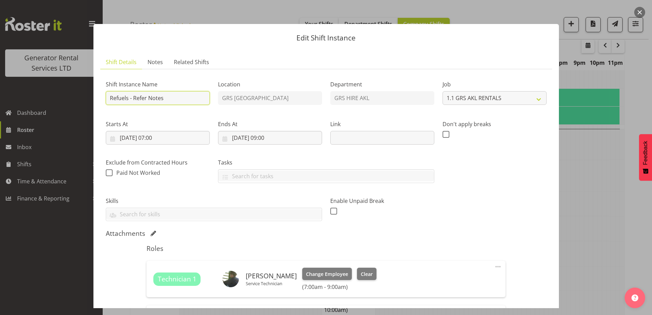
drag, startPoint x: 167, startPoint y: 99, endPoint x: 132, endPoint y: 99, distance: 34.2
click at [132, 99] on input "Refuels - Refer Notes" at bounding box center [158, 98] width 104 height 14
type input "Refuels - Towing the 1900ltr fuel trailer"
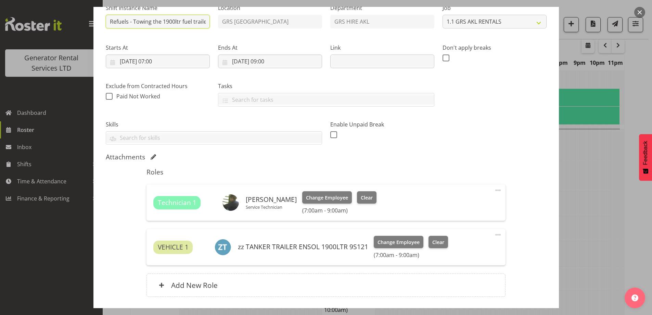
scroll to position [126, 0]
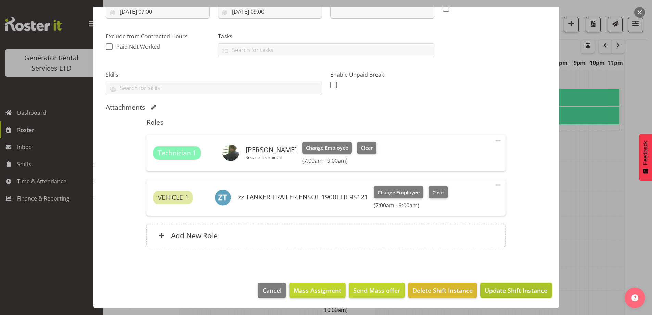
click at [502, 291] on span "Update Shift Instance" at bounding box center [516, 289] width 63 height 9
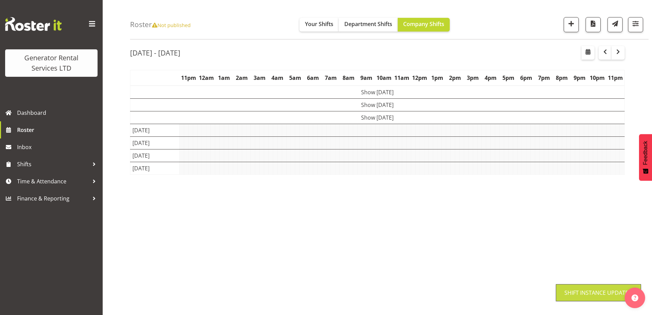
scroll to position [22, 0]
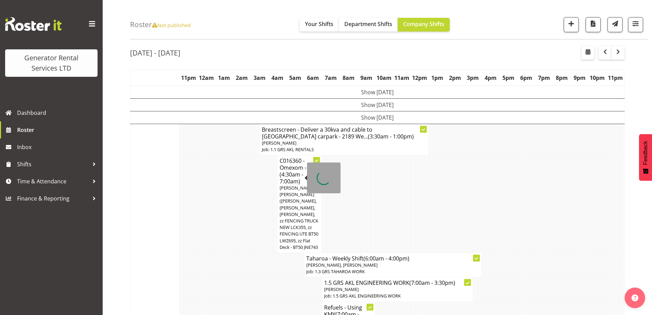
click at [232, 269] on td at bounding box center [231, 264] width 4 height 24
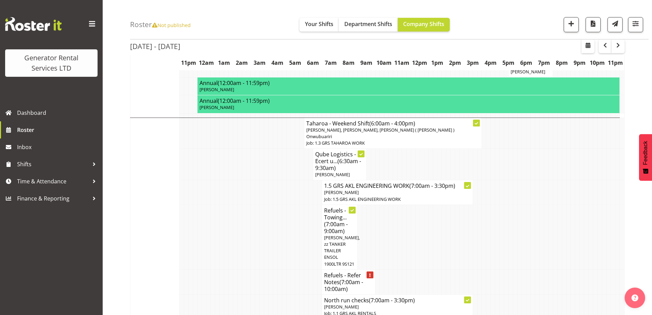
scroll to position [844, 0]
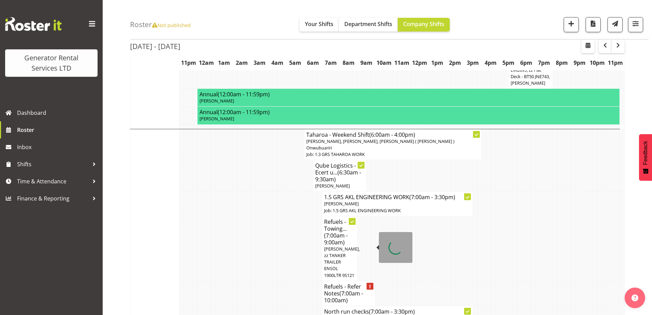
click at [339, 283] on h4 "Refuels - Refer Notes (7:00am - 10:00am)" at bounding box center [348, 293] width 49 height 21
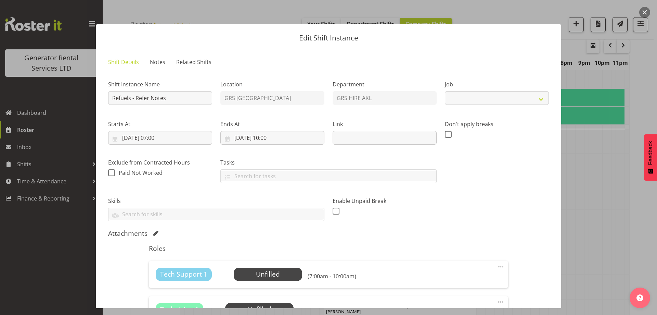
select select "9"
click at [160, 67] on link "Notes" at bounding box center [157, 62] width 26 height 14
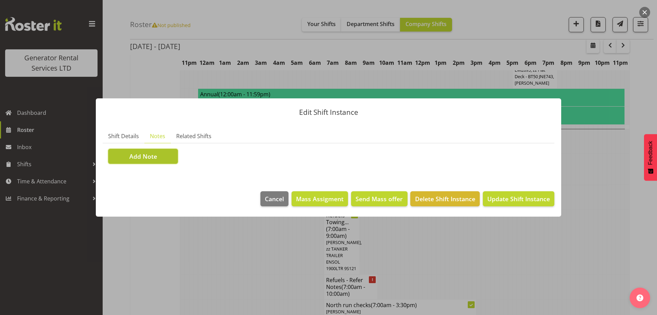
click at [159, 161] on button "Add Note" at bounding box center [143, 156] width 70 height 15
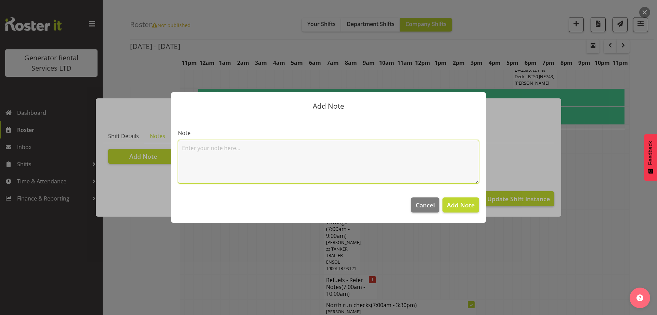
click at [194, 153] on textarea at bounding box center [328, 162] width 301 height 44
paste textarea "45KVA @ [GEOGRAPHIC_DATA] – [GEOGRAPHIC_DATA] – 828 lock box / 1914 gate code #…"
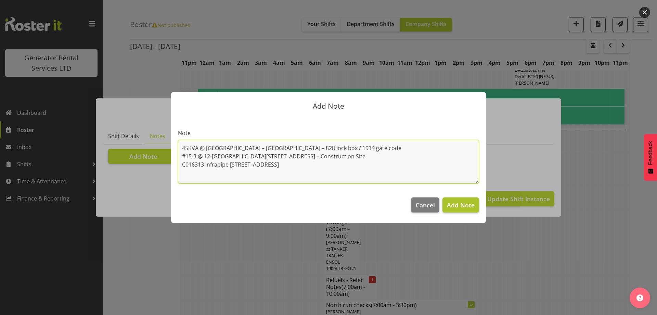
type textarea "45KVA @ [GEOGRAPHIC_DATA] – [GEOGRAPHIC_DATA] – 828 lock box / 1914 gate code #…"
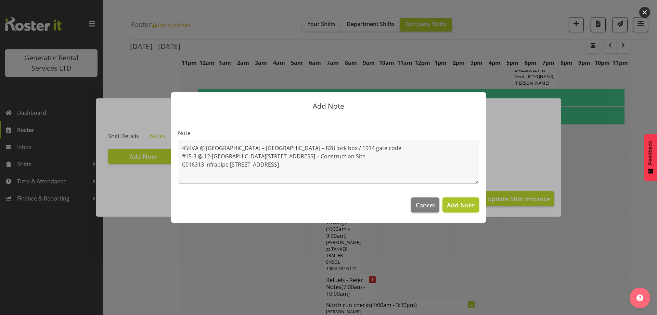
click at [460, 207] on span "Add Note" at bounding box center [461, 205] width 28 height 8
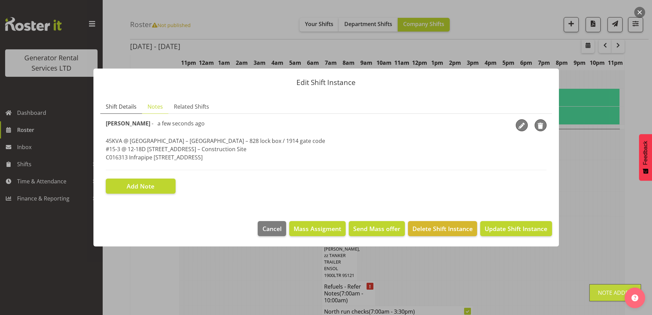
click at [132, 105] on span "Shift Details" at bounding box center [121, 106] width 31 height 8
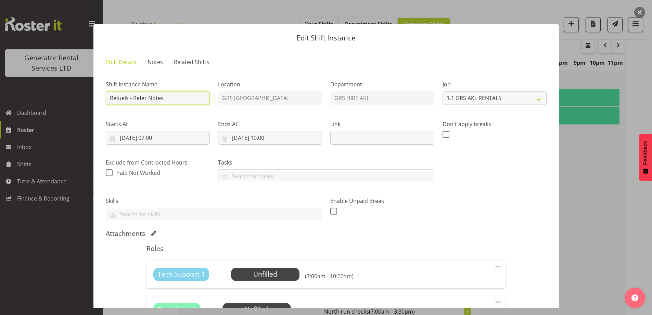
drag, startPoint x: 166, startPoint y: 99, endPoint x: 133, endPoint y: 95, distance: 32.4
click at [133, 95] on input "Refuels - Refer Notes" at bounding box center [158, 98] width 104 height 14
type input "Refuels - Using KMY"
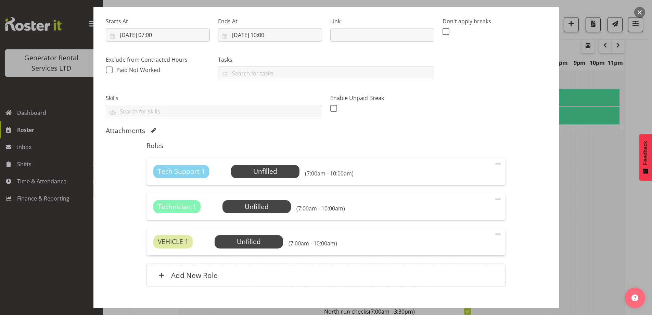
click at [494, 198] on span at bounding box center [498, 199] width 8 height 8
click at [468, 240] on link "Delete" at bounding box center [469, 238] width 66 height 12
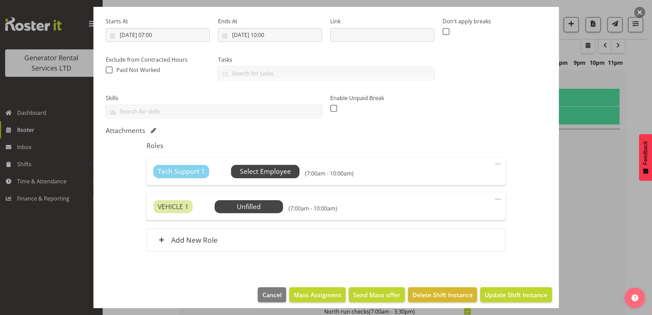
click at [278, 177] on span "Select Employee" at bounding box center [265, 171] width 68 height 13
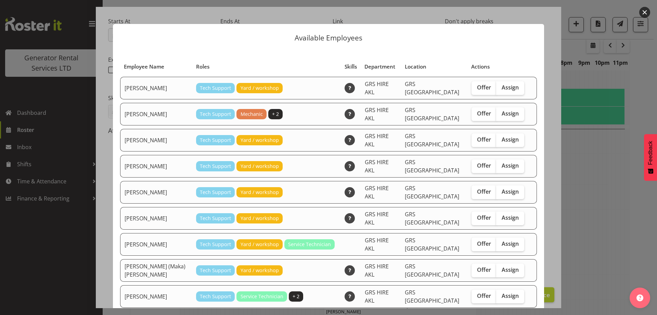
click at [591, 226] on div at bounding box center [328, 157] width 657 height 315
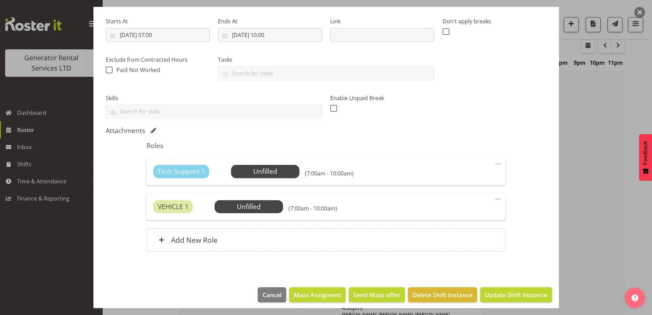
scroll to position [1015, 0]
click at [510, 293] on span "Update Shift Instance" at bounding box center [516, 294] width 63 height 9
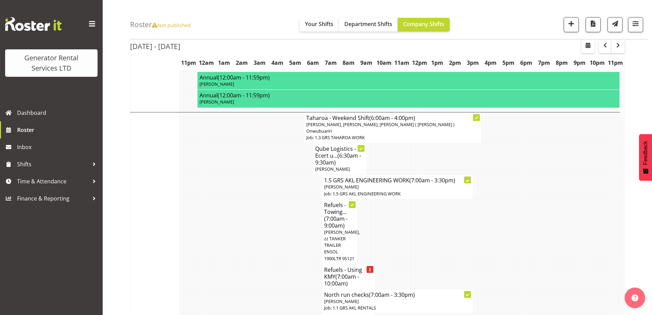
scroll to position [878, 0]
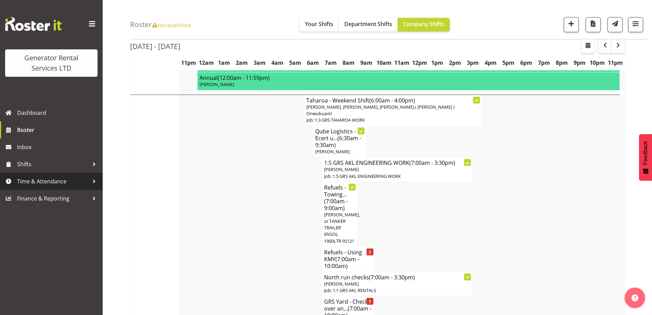
click at [29, 184] on span "Time & Attendance" at bounding box center [53, 181] width 72 height 10
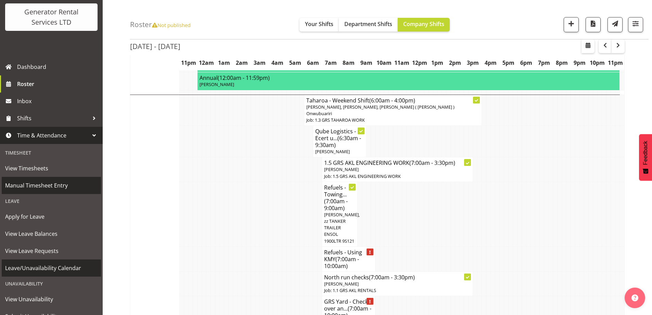
scroll to position [75, 0]
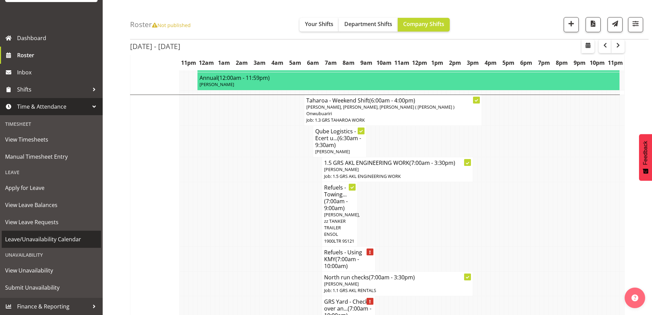
click at [51, 235] on span "Leave/Unavailability Calendar" at bounding box center [51, 239] width 92 height 10
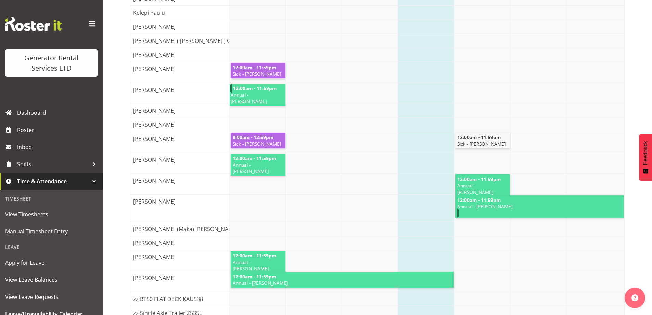
scroll to position [274, 0]
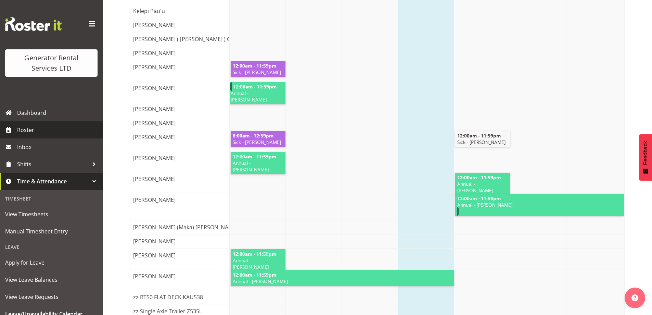
click at [65, 133] on span "Roster" at bounding box center [58, 130] width 82 height 10
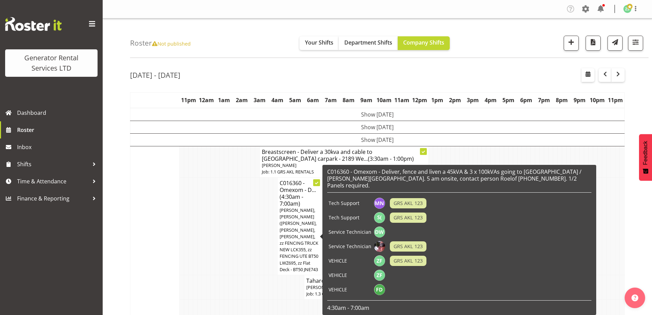
click at [247, 265] on td at bounding box center [248, 226] width 4 height 98
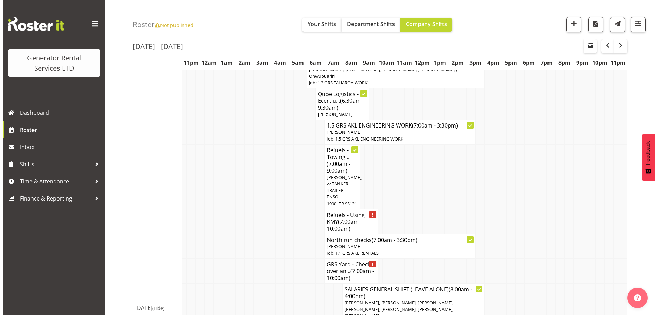
scroll to position [890, 0]
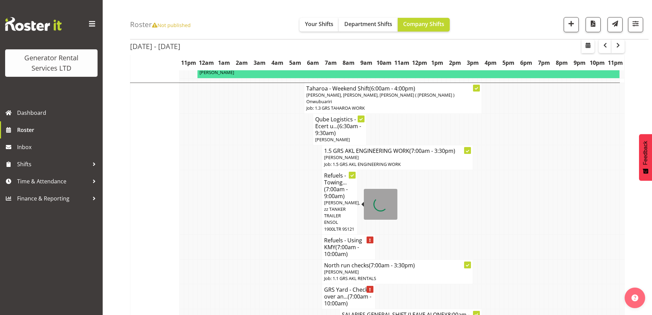
click at [335, 236] on h4 "Refuels - Using KMY (7:00am - 10:00am)" at bounding box center [348, 246] width 49 height 21
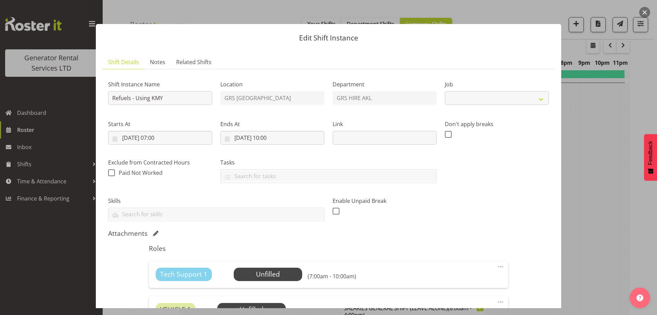
select select "9"
click at [245, 267] on span "Select Employee" at bounding box center [268, 273] width 68 height 13
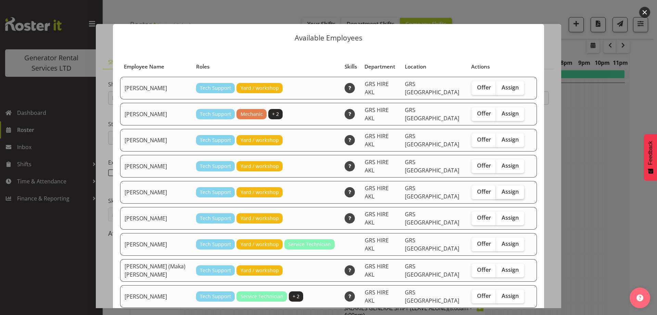
click at [499, 185] on label "Assign" at bounding box center [510, 192] width 28 height 14
click at [499, 189] on input "Assign" at bounding box center [498, 191] width 4 height 4
checkbox input "true"
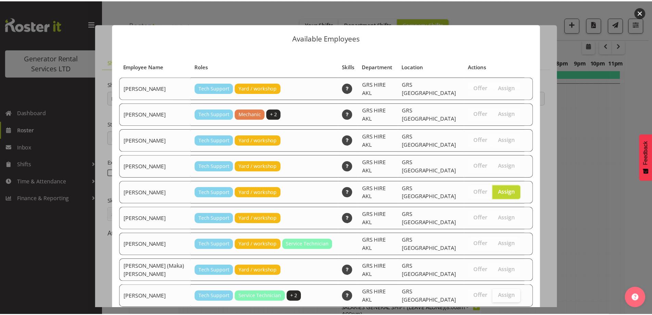
scroll to position [18, 0]
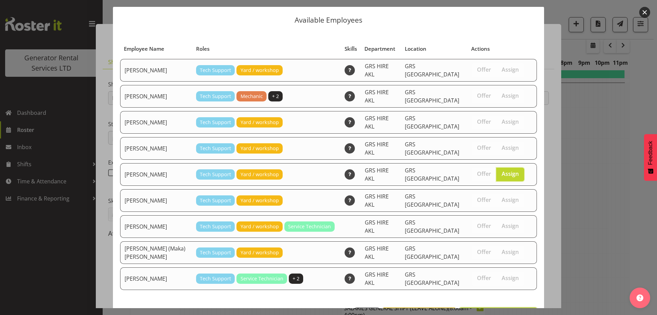
click at [493, 310] on span "Assign Mina Nomani" at bounding box center [498, 314] width 69 height 8
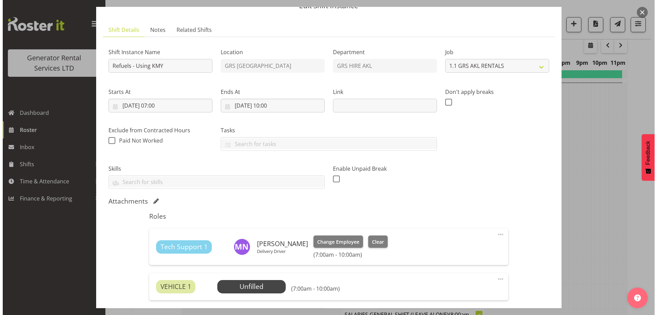
scroll to position [68, 0]
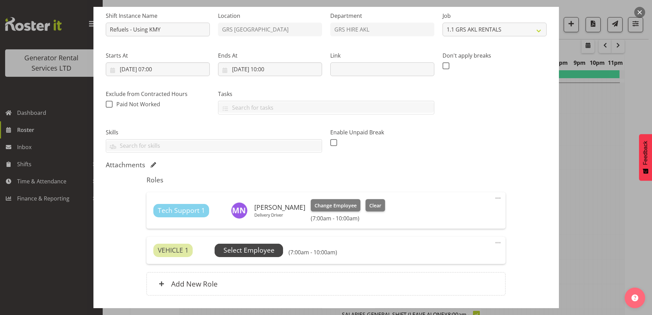
click at [270, 247] on span "Select Employee" at bounding box center [248, 250] width 51 height 10
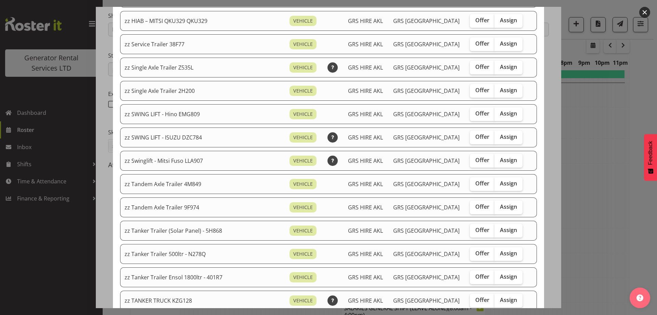
scroll to position [479, 0]
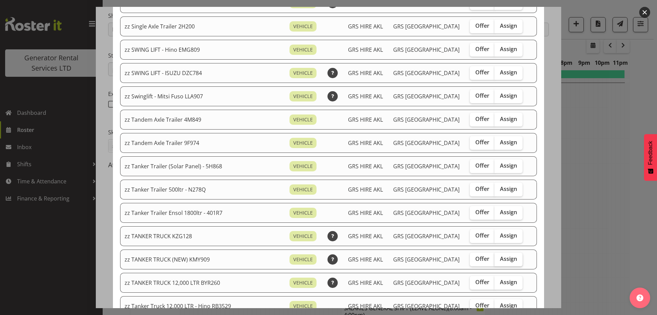
click at [500, 259] on span "Assign" at bounding box center [508, 258] width 17 height 7
click at [495, 259] on input "Assign" at bounding box center [497, 258] width 4 height 4
checkbox input "true"
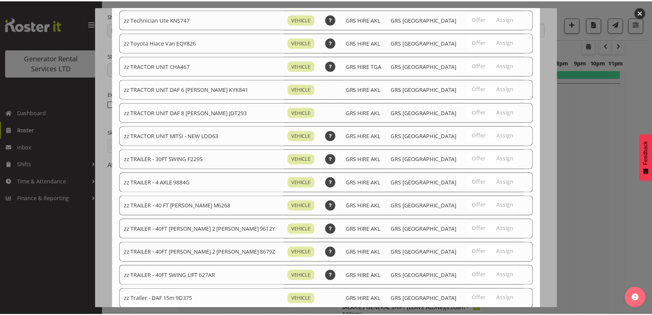
scroll to position [832, 0]
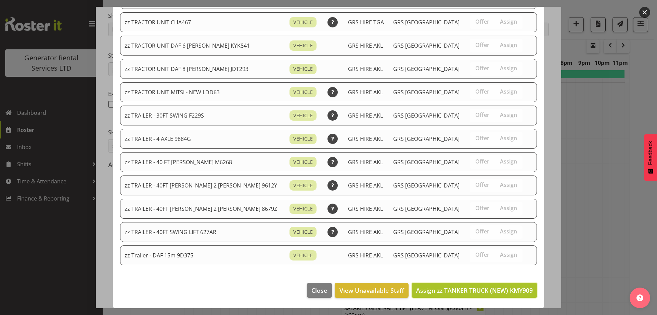
click at [496, 292] on span "Assign zz TANKER TRUCK (NEW) KMY909" at bounding box center [474, 290] width 117 height 8
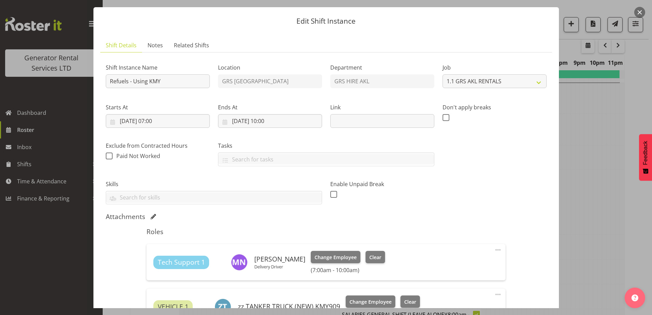
scroll to position [0, 0]
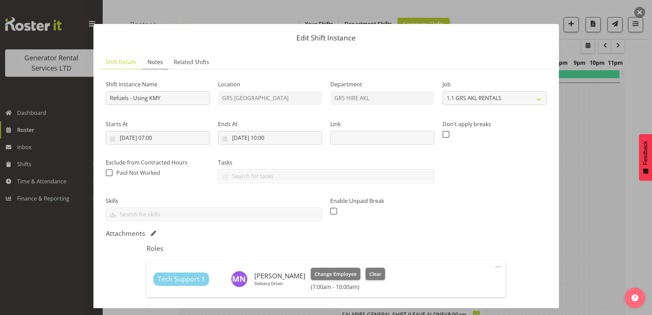
click at [151, 62] on span "Notes" at bounding box center [155, 62] width 15 height 8
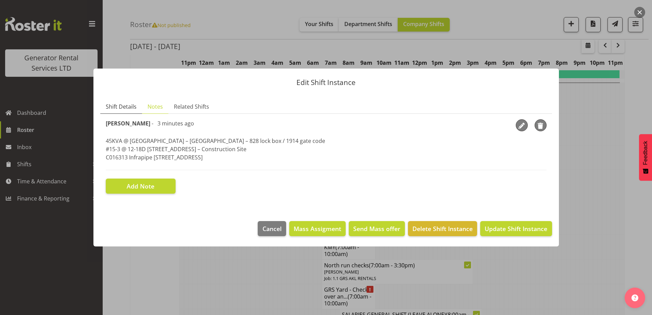
click at [127, 105] on span "Shift Details" at bounding box center [121, 106] width 31 height 8
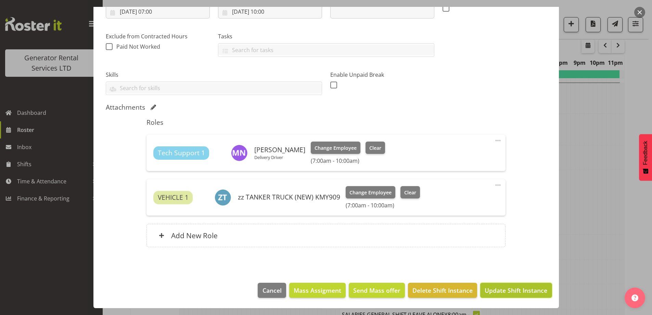
click at [509, 291] on span "Update Shift Instance" at bounding box center [516, 289] width 63 height 9
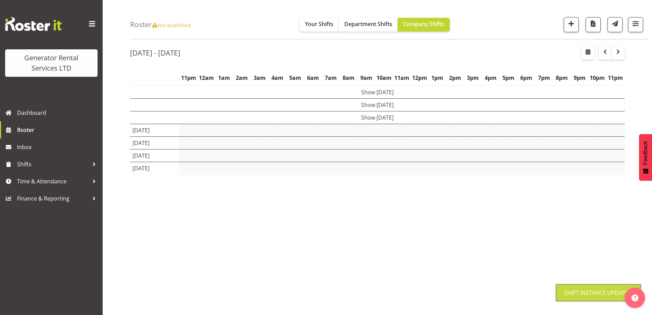
scroll to position [22, 0]
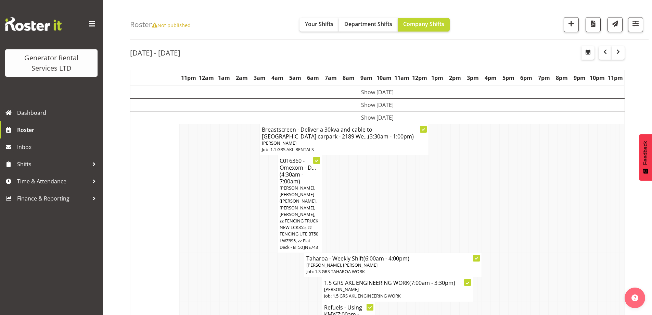
click at [257, 171] on td at bounding box center [257, 204] width 4 height 98
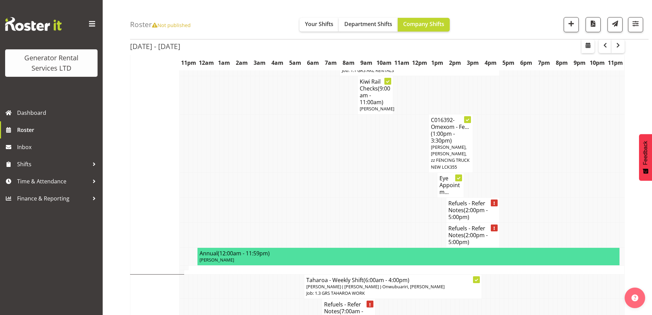
scroll to position [1220, 0]
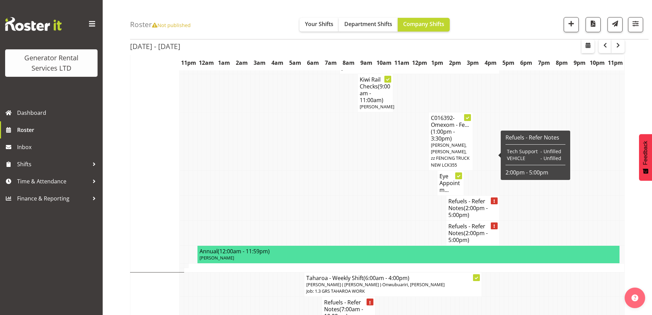
click at [471, 204] on span "(2:00pm - 5:00pm)" at bounding box center [467, 211] width 39 height 14
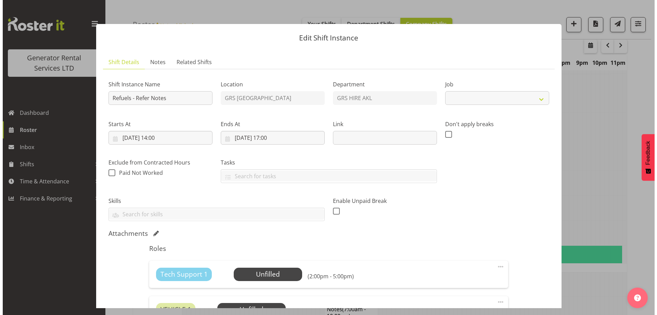
scroll to position [1213, 0]
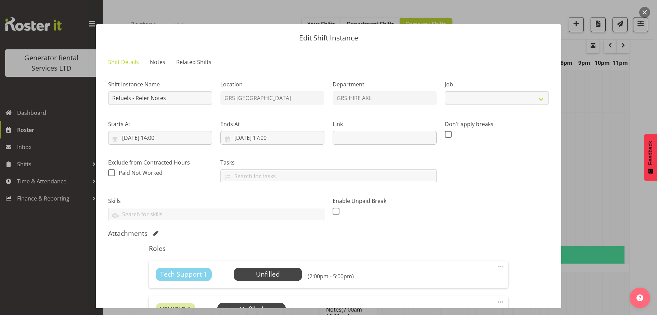
select select "9"
drag, startPoint x: 129, startPoint y: 98, endPoint x: 260, endPoint y: 113, distance: 131.9
click at [260, 113] on div "Shift Instance Name Refuels - Refer Notes Location GRS Auckland Department GRS …" at bounding box center [328, 148] width 449 height 155
drag, startPoint x: 135, startPoint y: 97, endPoint x: 191, endPoint y: 103, distance: 55.8
click at [191, 103] on input "Refuels - Refer Notes" at bounding box center [160, 98] width 104 height 14
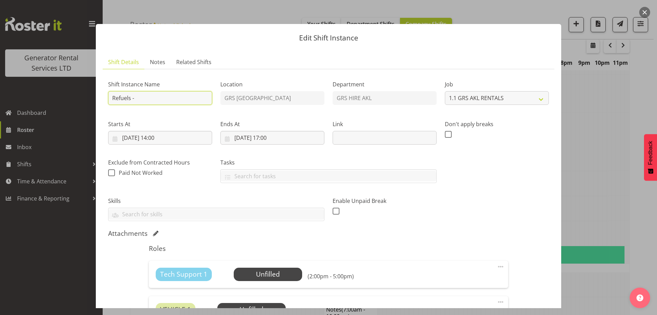
type input "Refuels - Towing the 1900ltr fuel trailer"
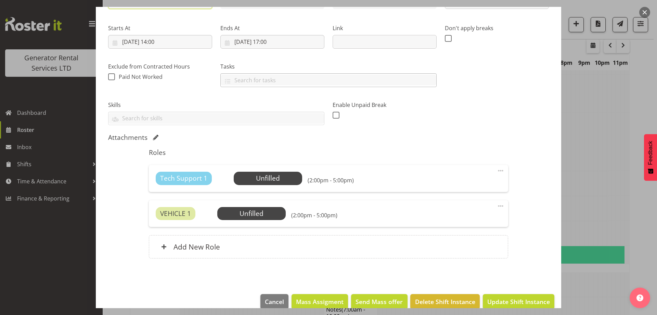
scroll to position [107, 0]
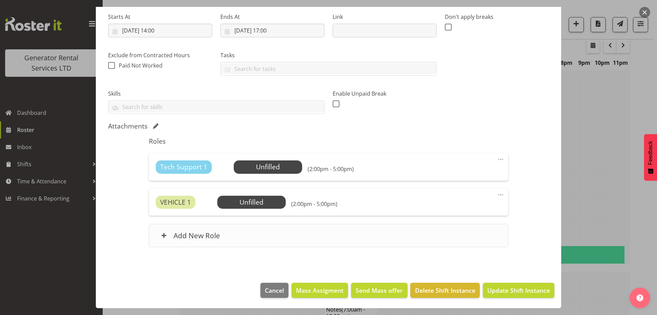
click at [250, 228] on div "Add New Role" at bounding box center [328, 234] width 359 height 23
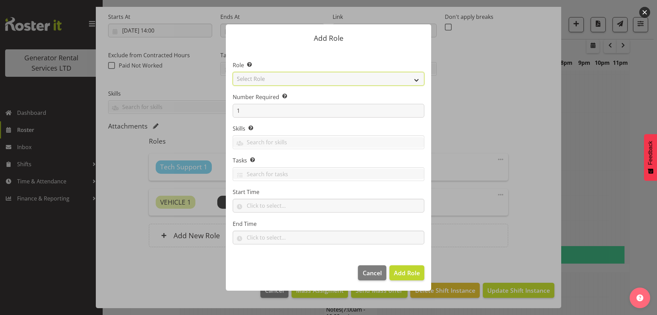
click at [269, 80] on select "Select Role Account Manager Electrician Engineering GM HSEQ manager MECH Mechan…" at bounding box center [329, 79] width 192 height 14
select select "21"
click at [233, 72] on select "Select Role Account Manager Electrician Engineering GM HSEQ manager MECH Mechan…" at bounding box center [329, 79] width 192 height 14
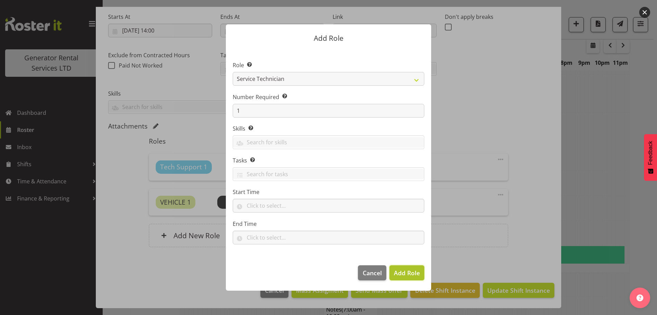
click at [401, 269] on span "Add Role" at bounding box center [407, 272] width 26 height 8
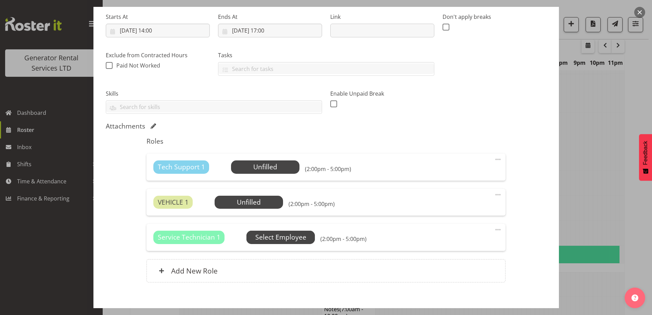
click at [268, 238] on span "Select Employee" at bounding box center [280, 237] width 51 height 10
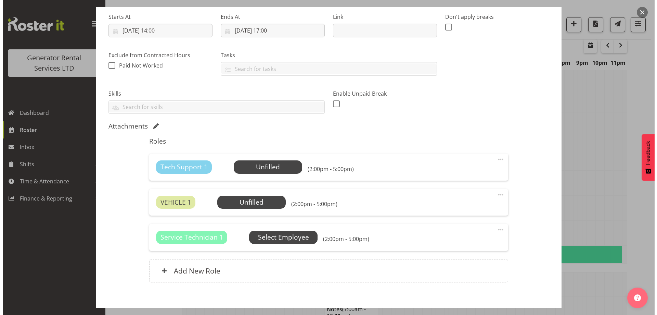
scroll to position [1213, 0]
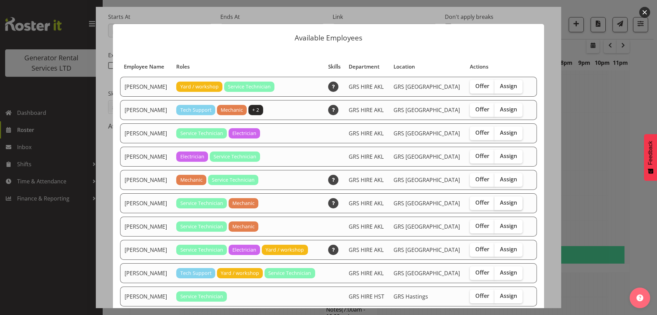
click at [500, 202] on span "Assign" at bounding box center [508, 202] width 17 height 7
click at [498, 202] on input "Assign" at bounding box center [497, 202] width 4 height 4
checkbox input "true"
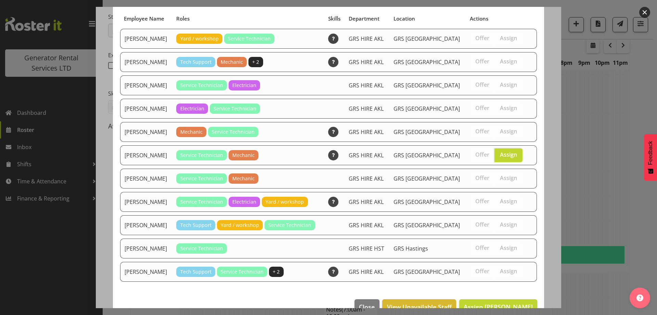
scroll to position [64, 0]
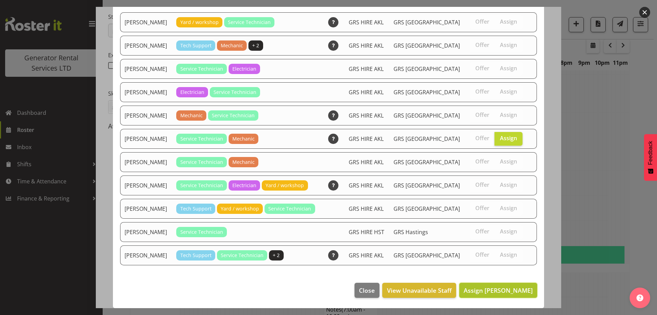
click at [489, 290] on span "Assign Lexi Browne" at bounding box center [498, 290] width 69 height 8
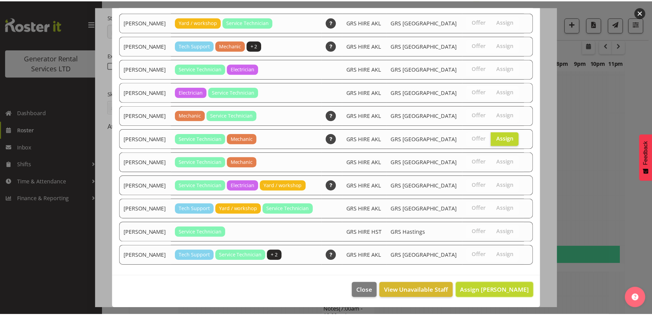
scroll to position [1220, 0]
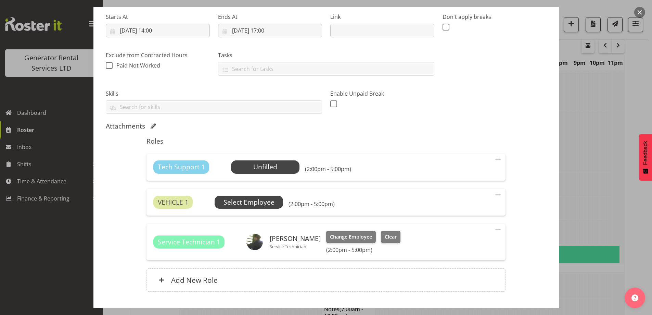
click at [274, 199] on span "Select Employee" at bounding box center [249, 201] width 68 height 13
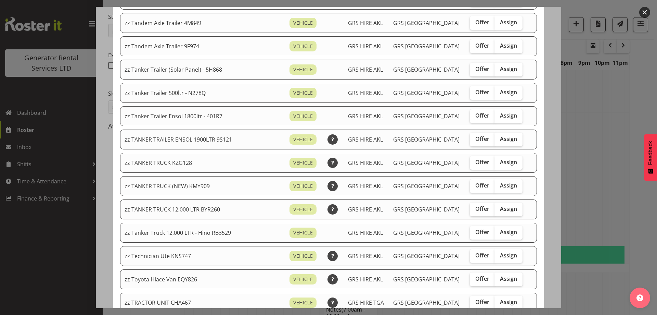
scroll to position [616, 0]
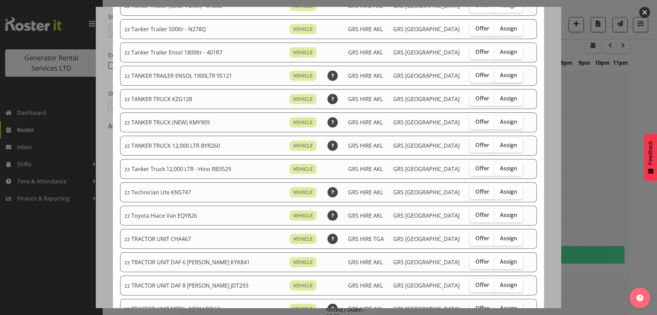
drag, startPoint x: 499, startPoint y: 75, endPoint x: 465, endPoint y: 191, distance: 120.1
click at [500, 76] on span "Assign" at bounding box center [508, 75] width 17 height 7
click at [498, 76] on input "Assign" at bounding box center [497, 75] width 4 height 4
checkbox input "true"
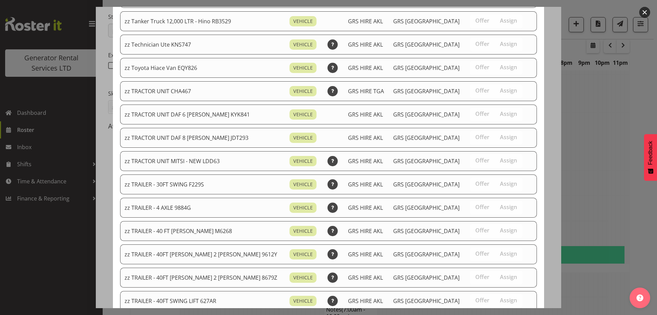
scroll to position [832, 0]
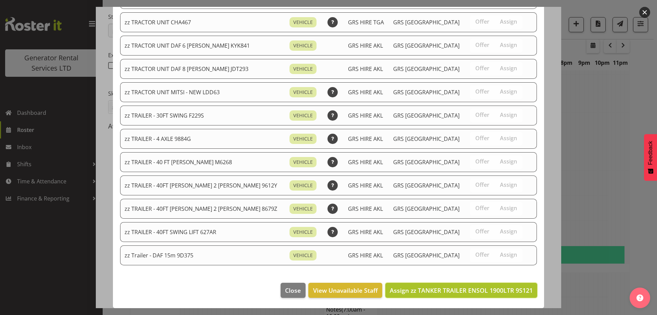
click at [478, 284] on button "Assign zz TANKER TRAILER ENSOL 1900LTR 9S121" at bounding box center [461, 289] width 152 height 15
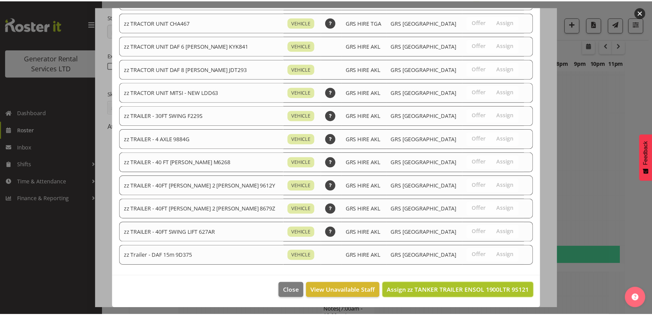
scroll to position [1220, 0]
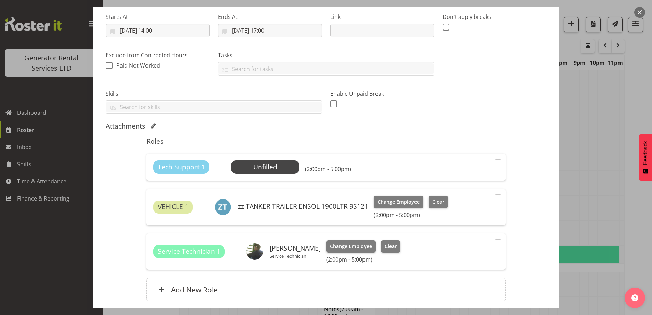
click at [490, 159] on div "Tech Support 1 Unfilled Select Employee (2:00pm - 5:00pm) Edit Cover Role Delete" at bounding box center [325, 166] width 359 height 27
click at [494, 159] on span at bounding box center [498, 159] width 8 height 8
click at [443, 197] on link "Delete" at bounding box center [469, 199] width 66 height 12
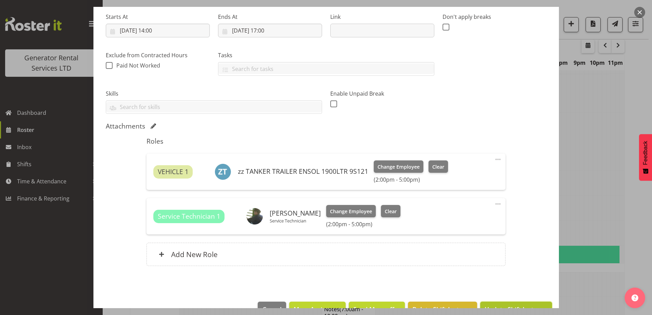
click at [508, 306] on span "Update Shift Instance" at bounding box center [516, 308] width 63 height 9
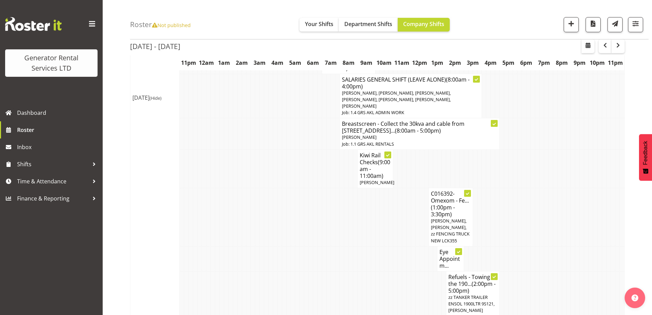
scroll to position [1254, 0]
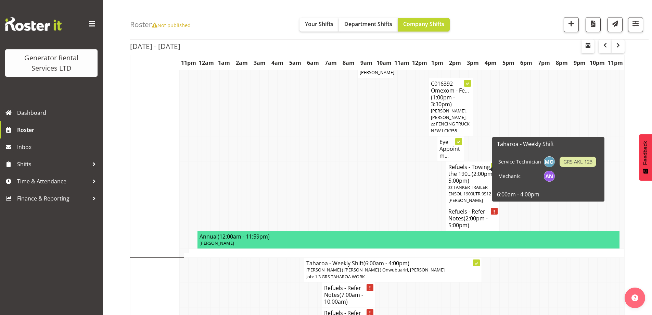
click at [450, 208] on h4 "Refuels - Refer Notes (2:00pm - 5:00pm)" at bounding box center [472, 218] width 49 height 21
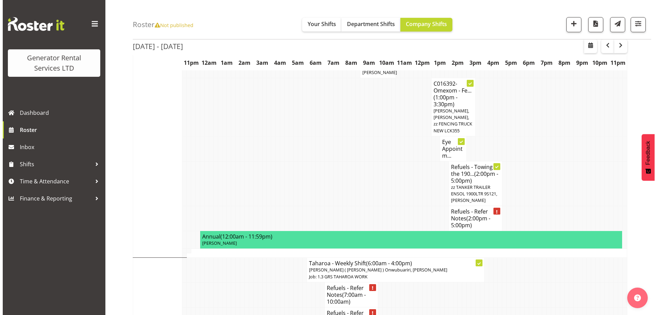
scroll to position [1248, 0]
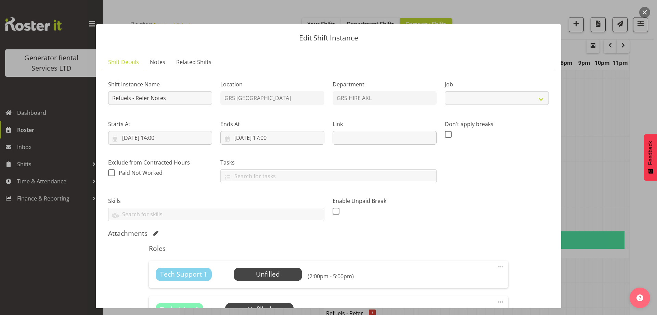
select select "9"
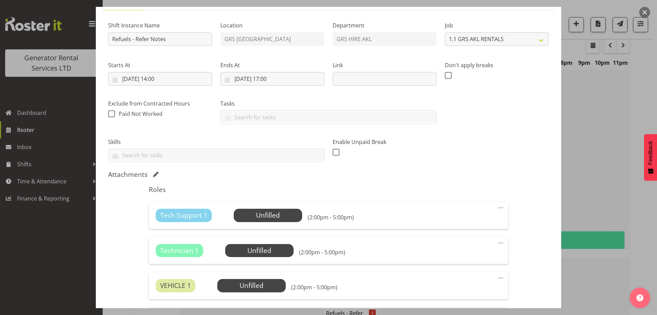
scroll to position [142, 0]
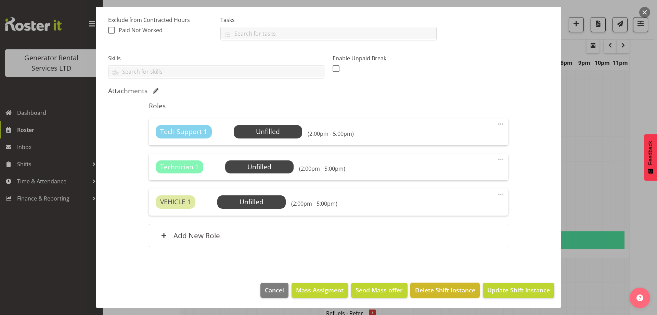
click at [427, 284] on button "Delete Shift Instance" at bounding box center [444, 289] width 69 height 15
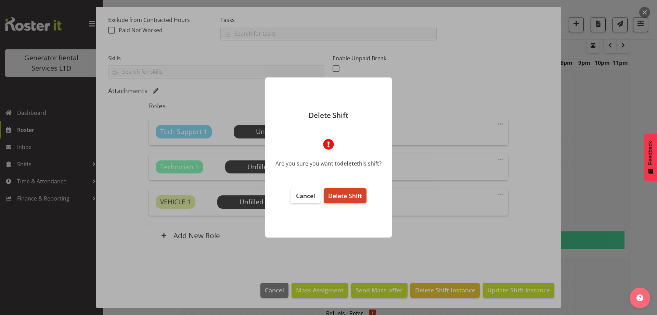
click at [352, 196] on span "Delete Shift" at bounding box center [345, 195] width 34 height 8
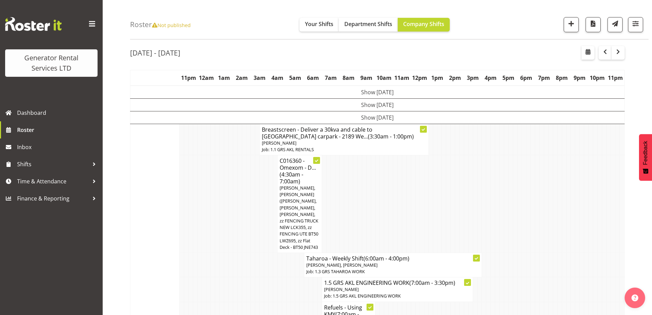
scroll to position [1254, 0]
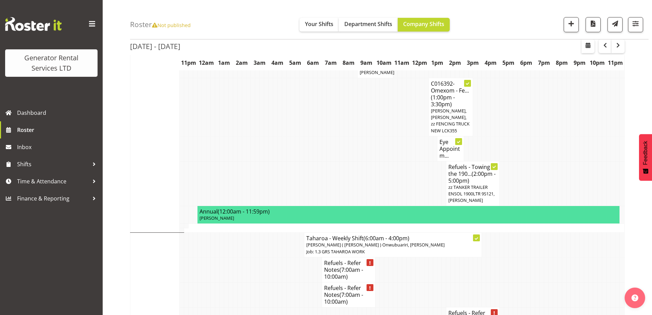
click at [248, 282] on td at bounding box center [248, 294] width 4 height 25
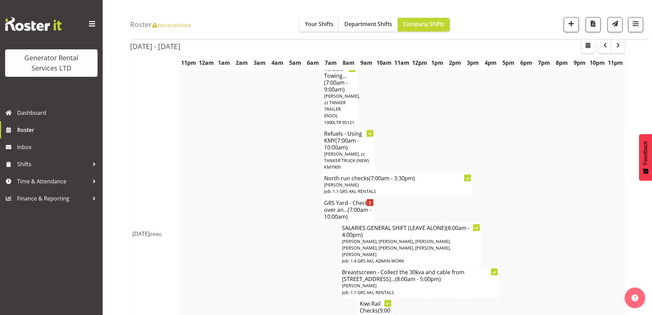
scroll to position [912, 0]
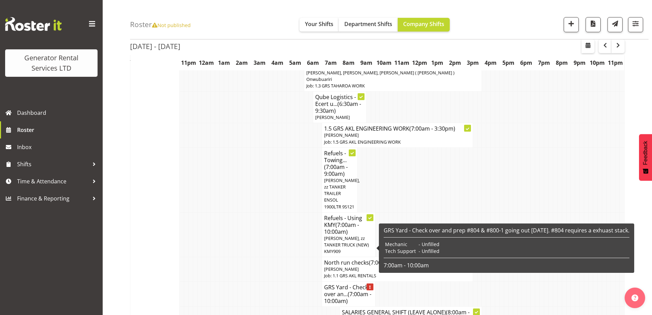
click at [342, 283] on h4 "GRS Yard - Check over an... (7:00am - 10:00am)" at bounding box center [348, 293] width 49 height 21
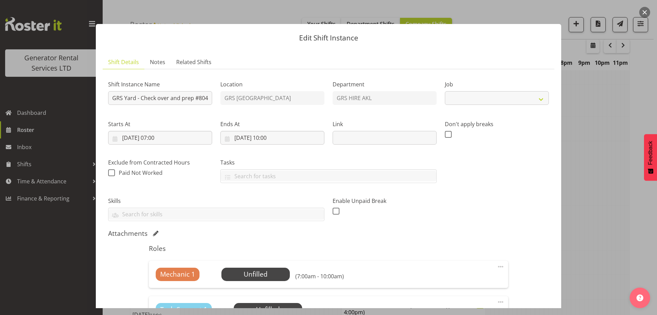
select select "7504"
click at [270, 277] on span "Select Employee" at bounding box center [255, 274] width 51 height 10
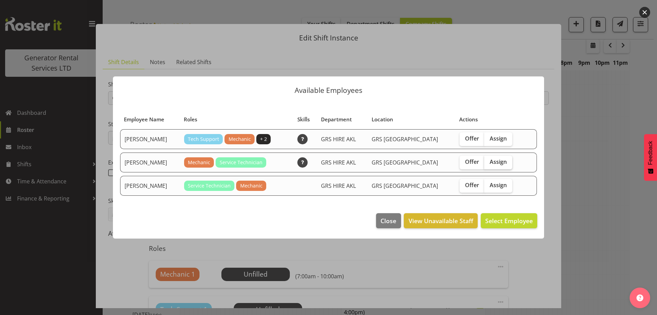
click at [496, 157] on label "Assign" at bounding box center [498, 162] width 28 height 14
click at [489, 159] on input "Assign" at bounding box center [486, 161] width 4 height 4
checkbox input "true"
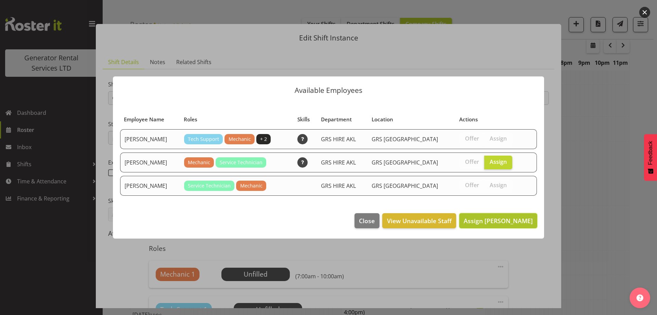
click at [496, 221] on span "Assign James Kim" at bounding box center [498, 220] width 69 height 8
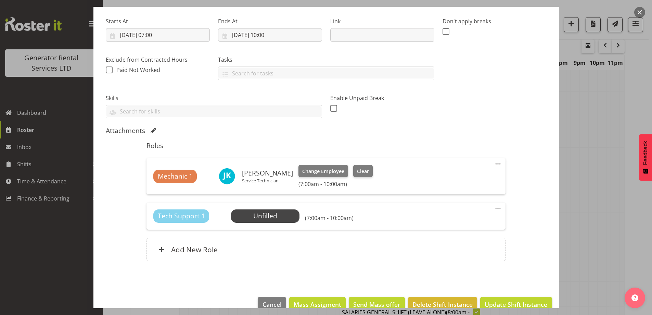
scroll to position [34, 0]
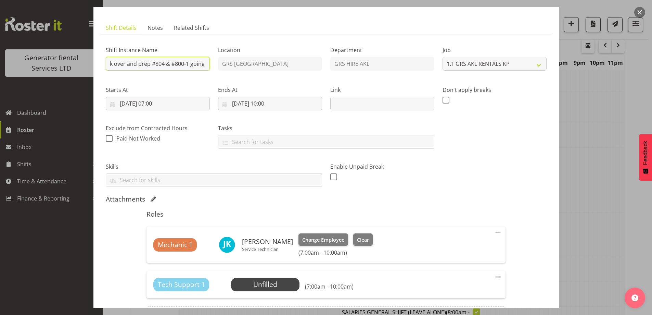
drag, startPoint x: 191, startPoint y: 64, endPoint x: 200, endPoint y: 63, distance: 9.2
click at [200, 63] on input "GRS Yard - Check over and prep #804 & #800-1 going out on Monday. #804 requires…" at bounding box center [158, 64] width 104 height 14
click at [199, 63] on input "GRS Yard - Check over and prep #804 & #800-1 going out on Monday. #804 requires…" at bounding box center [158, 64] width 104 height 14
drag, startPoint x: 199, startPoint y: 63, endPoint x: 204, endPoint y: 63, distance: 5.1
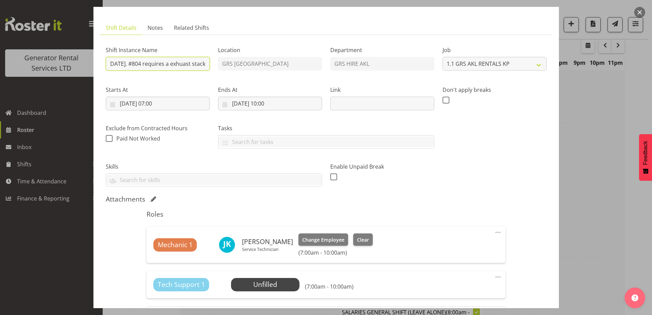
click at [204, 63] on input "GRS Yard - Check over and prep #804 & #800-1 going out on Monday. #804 requires…" at bounding box center [158, 64] width 104 height 14
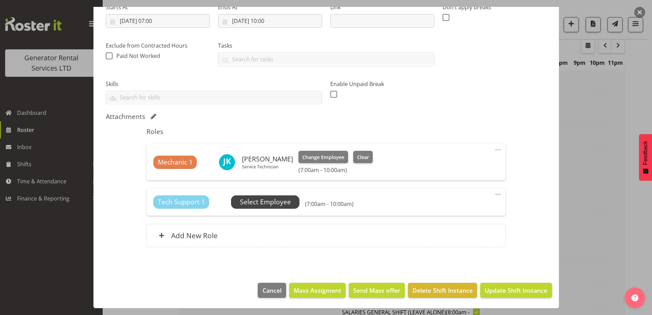
scroll to position [0, 0]
click at [278, 201] on span "Select Employee" at bounding box center [265, 202] width 51 height 10
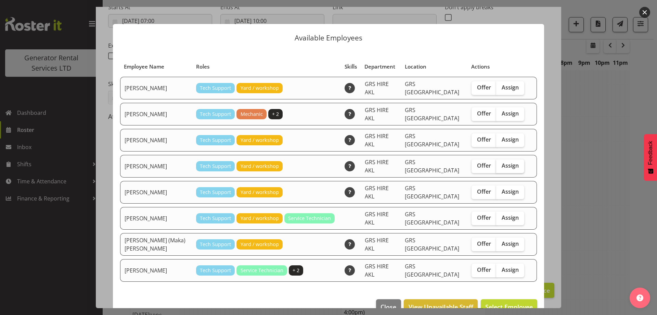
click at [502, 162] on span "Assign" at bounding box center [510, 165] width 17 height 7
click at [497, 163] on input "Assign" at bounding box center [498, 165] width 4 height 4
checkbox input "true"
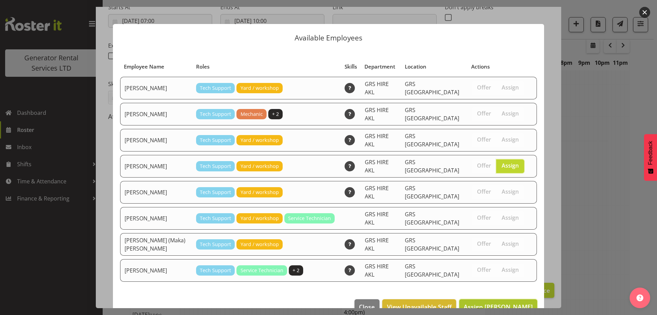
click at [513, 302] on span "Assign Michael Marshall" at bounding box center [498, 306] width 69 height 8
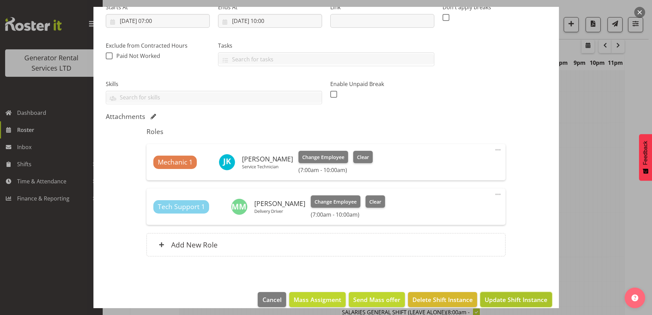
click at [508, 300] on span "Update Shift Instance" at bounding box center [516, 299] width 63 height 9
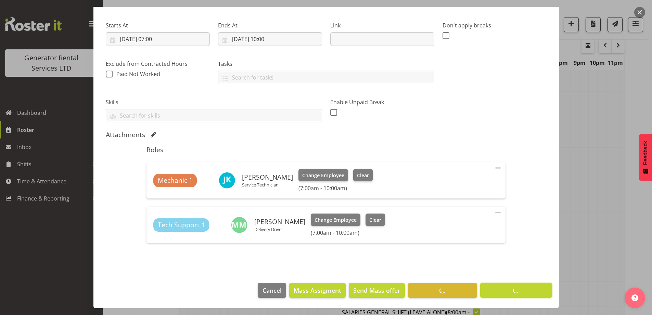
scroll to position [22, 0]
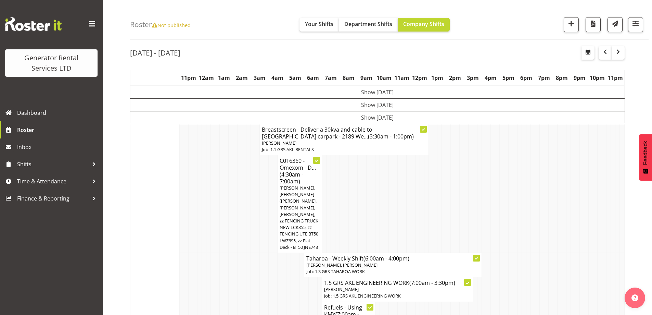
click at [279, 277] on td at bounding box center [280, 289] width 4 height 24
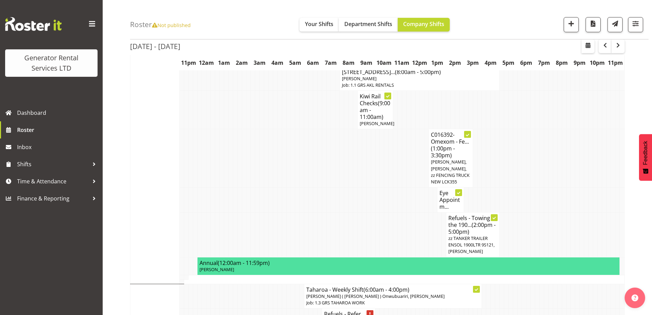
scroll to position [1220, 0]
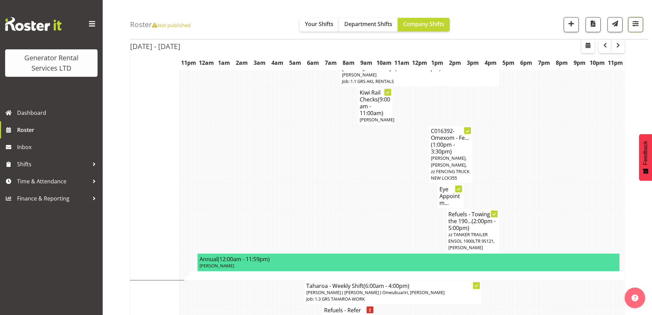
click at [635, 24] on span "button" at bounding box center [635, 23] width 9 height 9
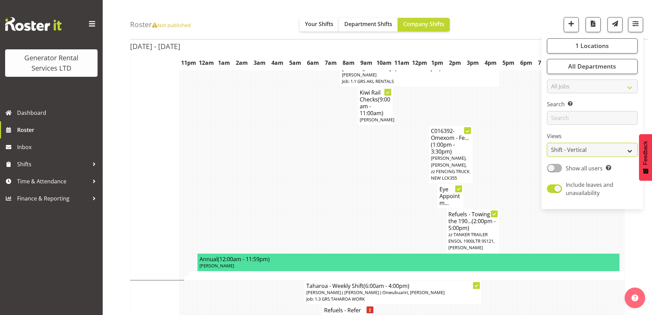
click at [572, 145] on select "Staff Role Shift - Horizontal Shift - Vertical Staff - Location" at bounding box center [592, 150] width 91 height 14
select select "role"
click at [547, 143] on select "Staff Role Shift - Horizontal Shift - Vertical Staff - Location" at bounding box center [592, 150] width 91 height 14
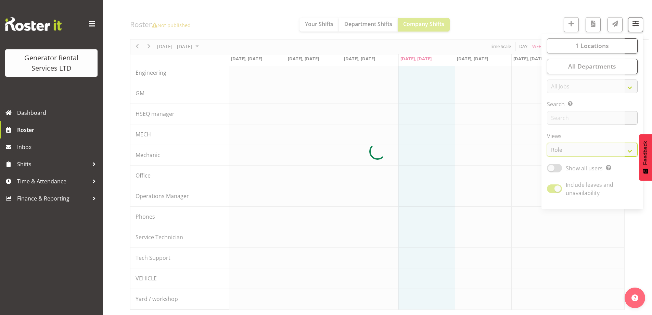
scroll to position [75, 0]
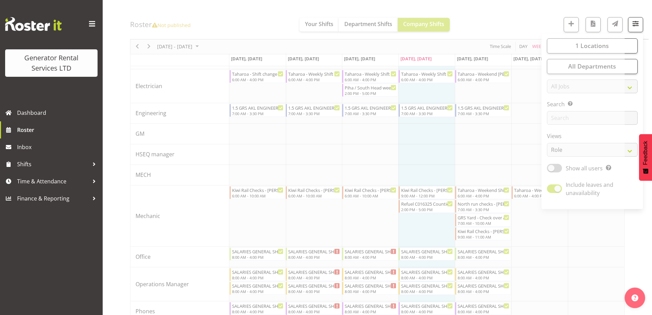
scroll to position [606, 0]
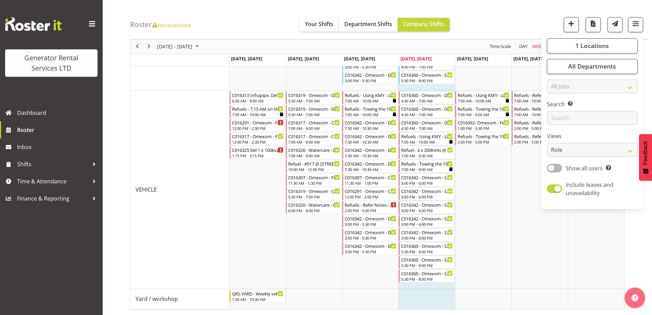
click at [531, 23] on div "Roster Not published Your Shifts Department Shifts Company Shifts 1 Locations C…" at bounding box center [389, 19] width 519 height 39
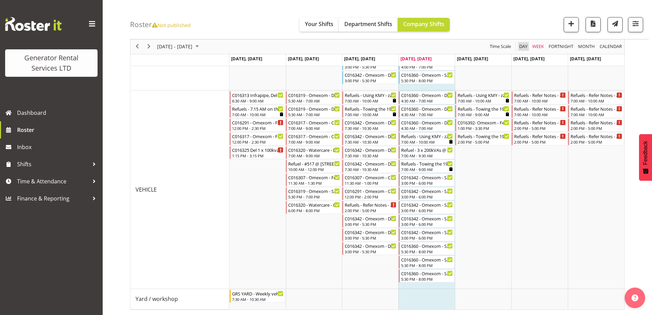
click at [526, 47] on span "Day" at bounding box center [524, 46] width 10 height 9
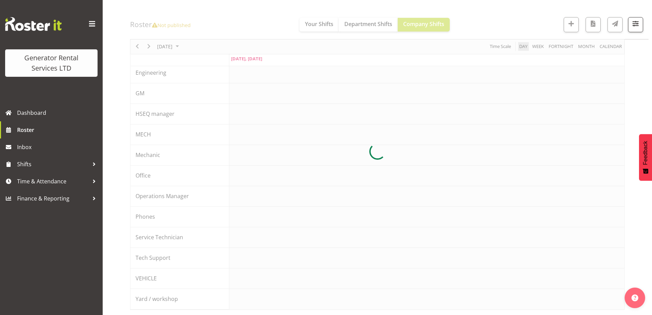
scroll to position [75, 0]
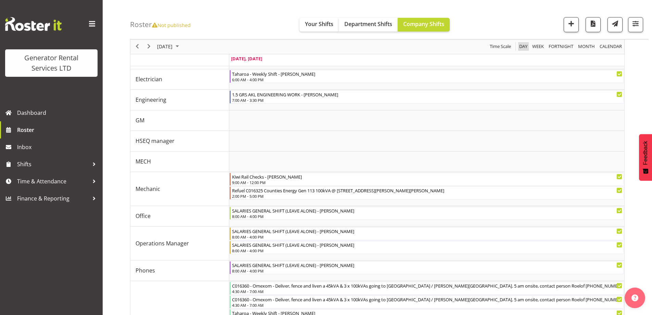
scroll to position [565, 0]
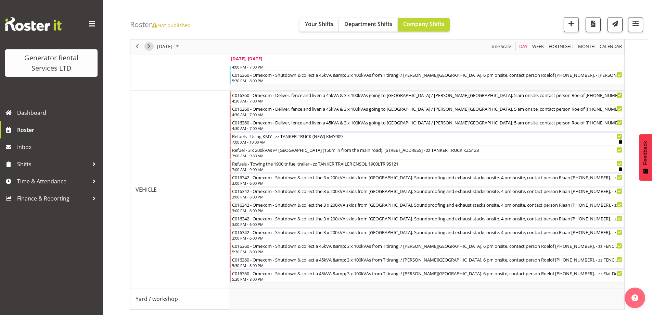
click at [149, 49] on span "Next" at bounding box center [149, 46] width 8 height 9
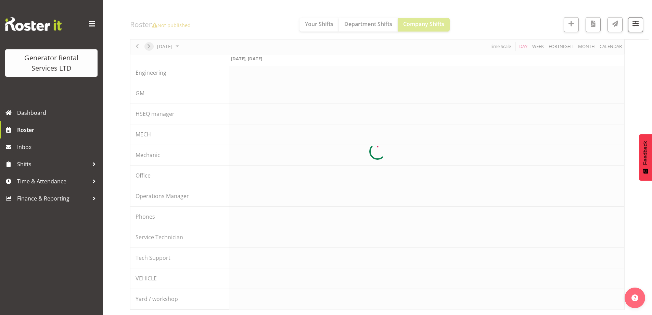
scroll to position [75, 0]
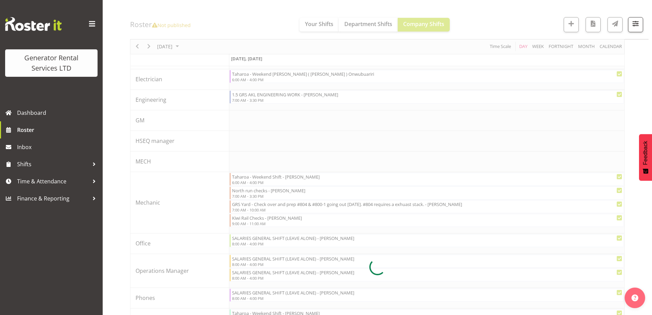
scroll to position [305, 0]
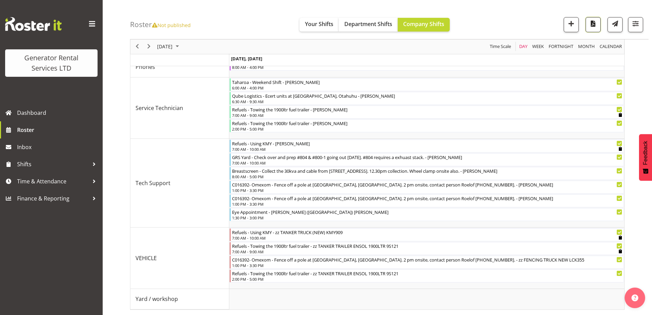
click at [592, 25] on span "button" at bounding box center [593, 23] width 9 height 9
click at [32, 128] on span "Roster" at bounding box center [58, 130] width 82 height 10
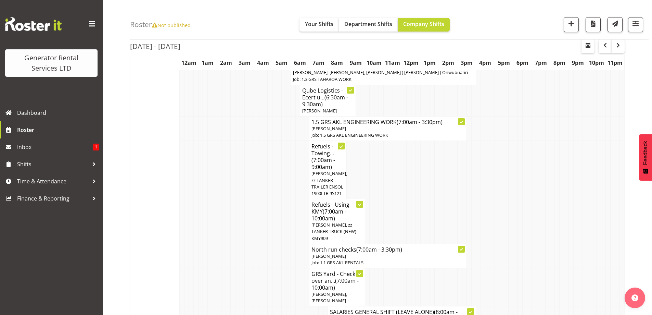
scroll to position [890, 0]
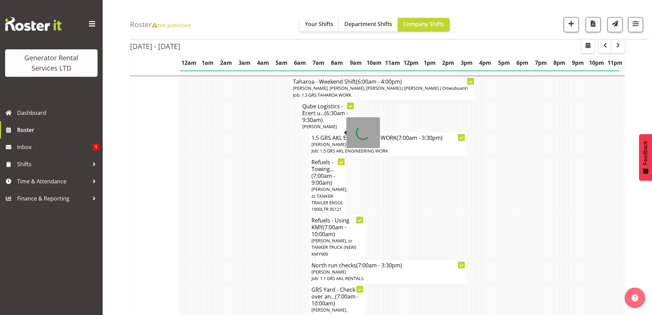
click at [334, 186] on span "[PERSON_NAME], zz TANKER TRAILER ENSOL 1900LTR 9S121" at bounding box center [329, 199] width 36 height 26
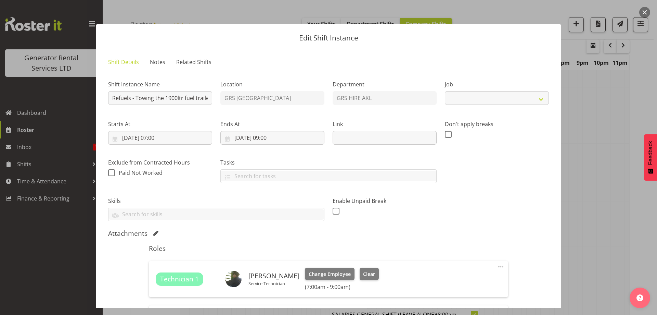
select select "9"
click at [159, 64] on span "Notes" at bounding box center [157, 62] width 15 height 8
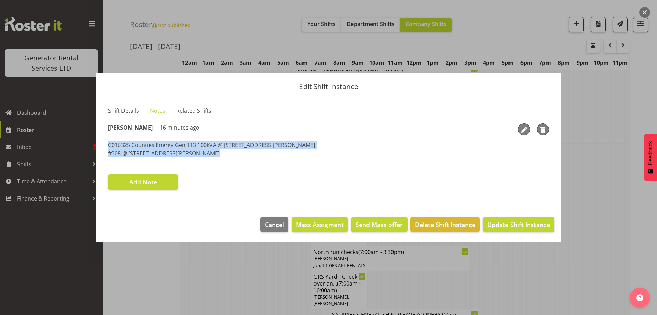
drag, startPoint x: 215, startPoint y: 159, endPoint x: 97, endPoint y: 140, distance: 119.9
click at [97, 140] on section "Shift Details Notes Related Shifts Shift Instance Name Refuels - Towing the 190…" at bounding box center [328, 153] width 465 height 113
copy p "C016325 Counties Energy Gen 113 100kVA @ [STREET_ADDRESS][PERSON_NAME][PERSON_N…"
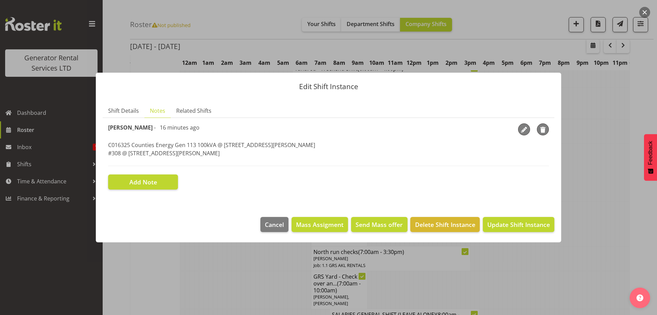
click at [222, 276] on div at bounding box center [328, 157] width 657 height 315
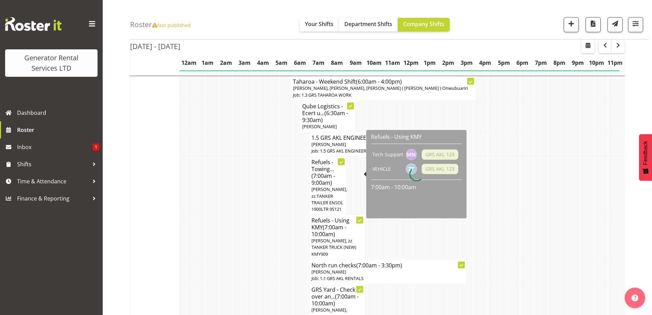
click at [345, 237] on span "[PERSON_NAME], zz TANKER TRUCK (NEW) KMY909" at bounding box center [333, 246] width 45 height 19
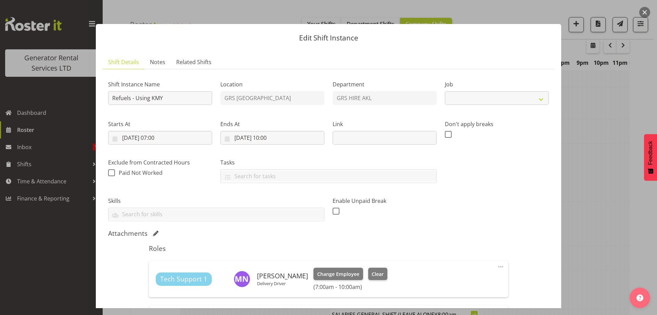
select select "9"
click at [154, 66] on link "Notes" at bounding box center [157, 62] width 26 height 14
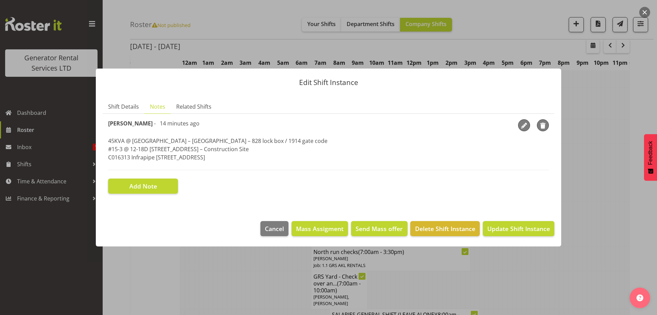
drag, startPoint x: 256, startPoint y: 159, endPoint x: 103, endPoint y: 141, distance: 154.4
click at [103, 141] on section "Shift Instance Name Refuels - Using KMY Location GRS Auckland Department GRS HI…" at bounding box center [329, 156] width 452 height 85
copy p "45KVA @ [GEOGRAPHIC_DATA] – [GEOGRAPHIC_DATA] – 828 lock box / 1914 gate code #…"
click at [223, 282] on div at bounding box center [328, 157] width 657 height 315
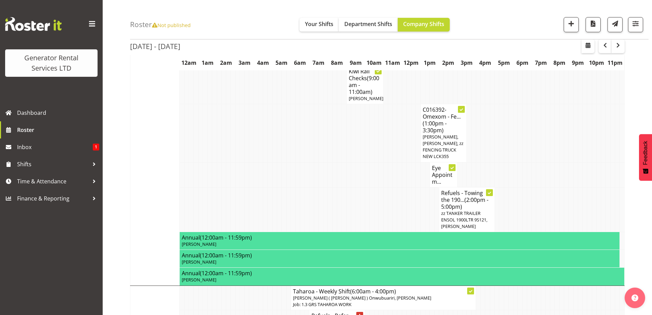
scroll to position [1232, 0]
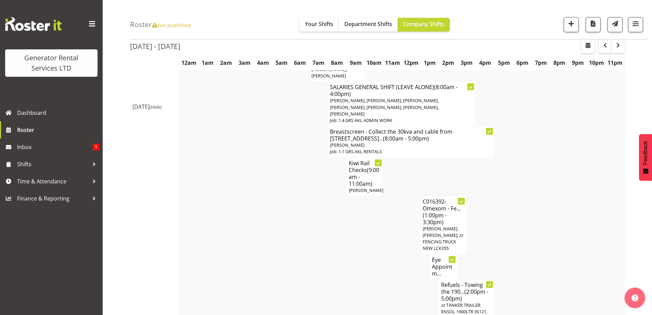
scroll to position [1129, 0]
click at [57, 147] on span "Inbox" at bounding box center [55, 147] width 76 height 10
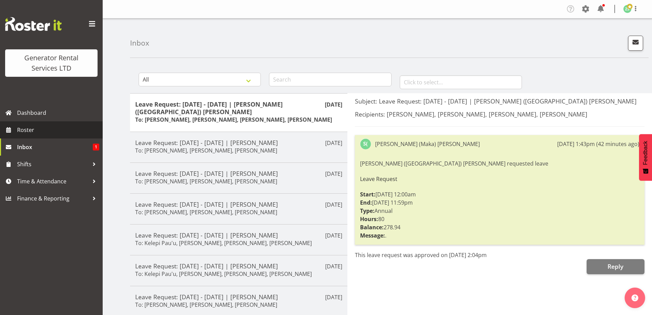
click at [47, 137] on link "Roster" at bounding box center [51, 129] width 103 height 17
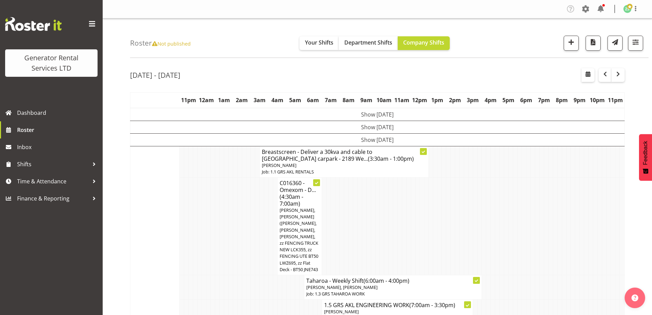
click at [255, 267] on td at bounding box center [253, 226] width 4 height 98
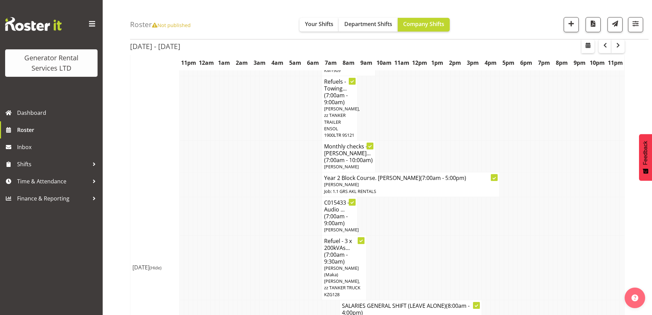
scroll to position [376, 0]
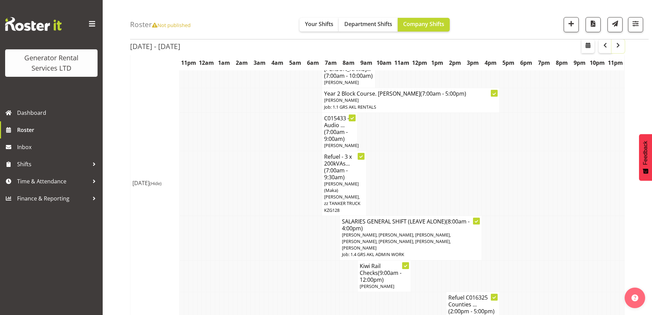
click at [621, 48] on span "button" at bounding box center [618, 45] width 8 height 8
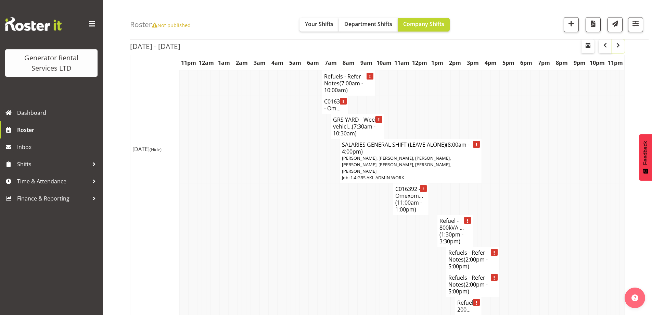
scroll to position [171, 0]
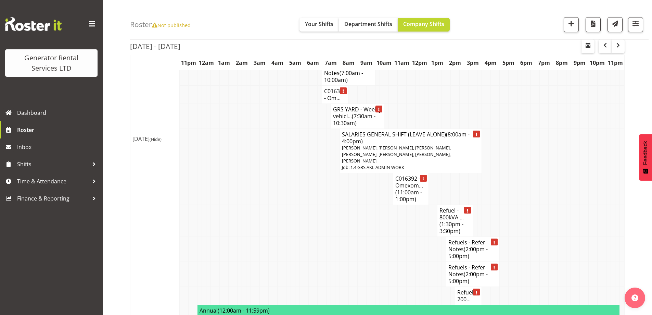
click at [393, 245] on td at bounding box center [395, 248] width 4 height 25
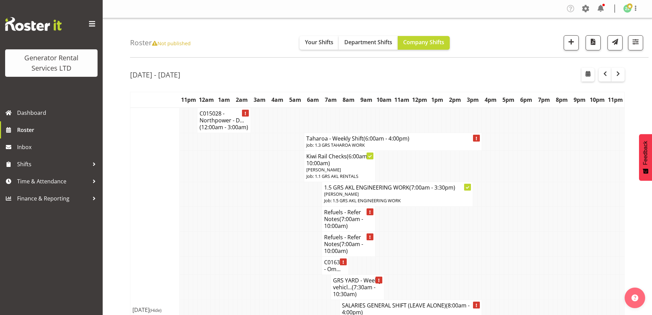
scroll to position [0, 0]
